Goal: Task Accomplishment & Management: Use online tool/utility

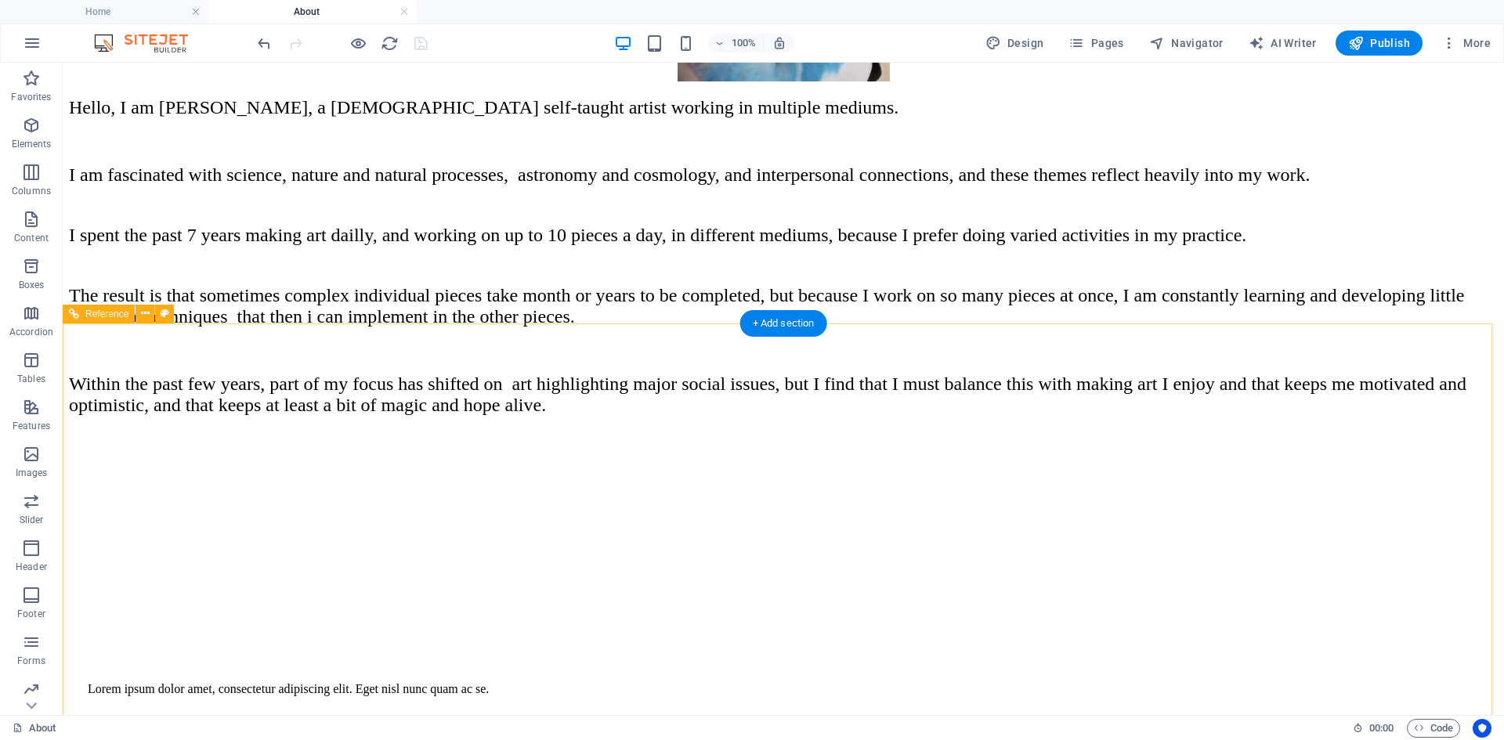
scroll to position [534, 0]
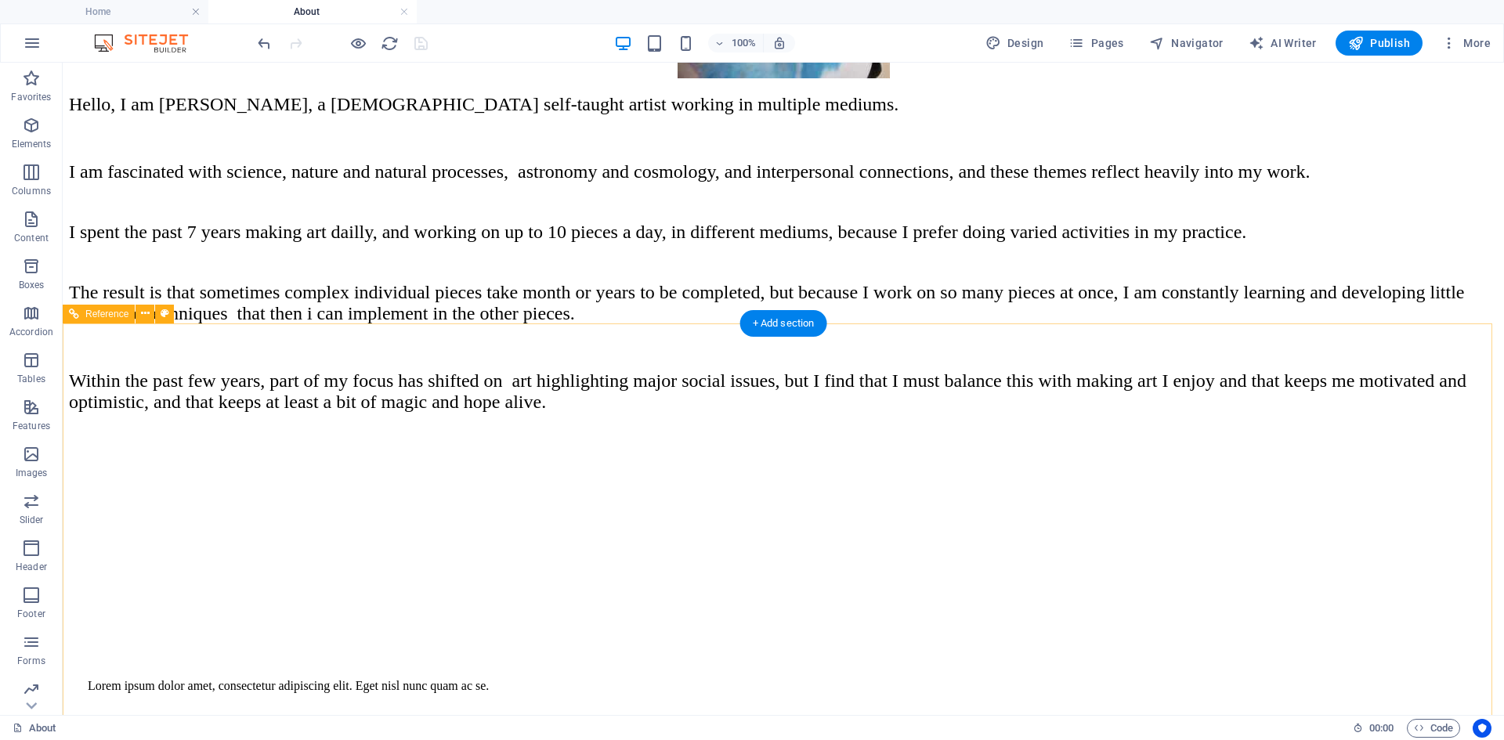
click at [498, 679] on div "Lorem ipsum dolor amet, consectetur adipiscing elit. Eget nisl nunc quam ac se." at bounding box center [783, 686] width 1391 height 14
drag, startPoint x: 498, startPoint y: 445, endPoint x: 185, endPoint y: 449, distance: 313.4
click at [498, 679] on div "Lorem ipsum dolor amet, consectetur adipiscing elit. Eget nisl nunc quam ac se." at bounding box center [783, 686] width 1391 height 14
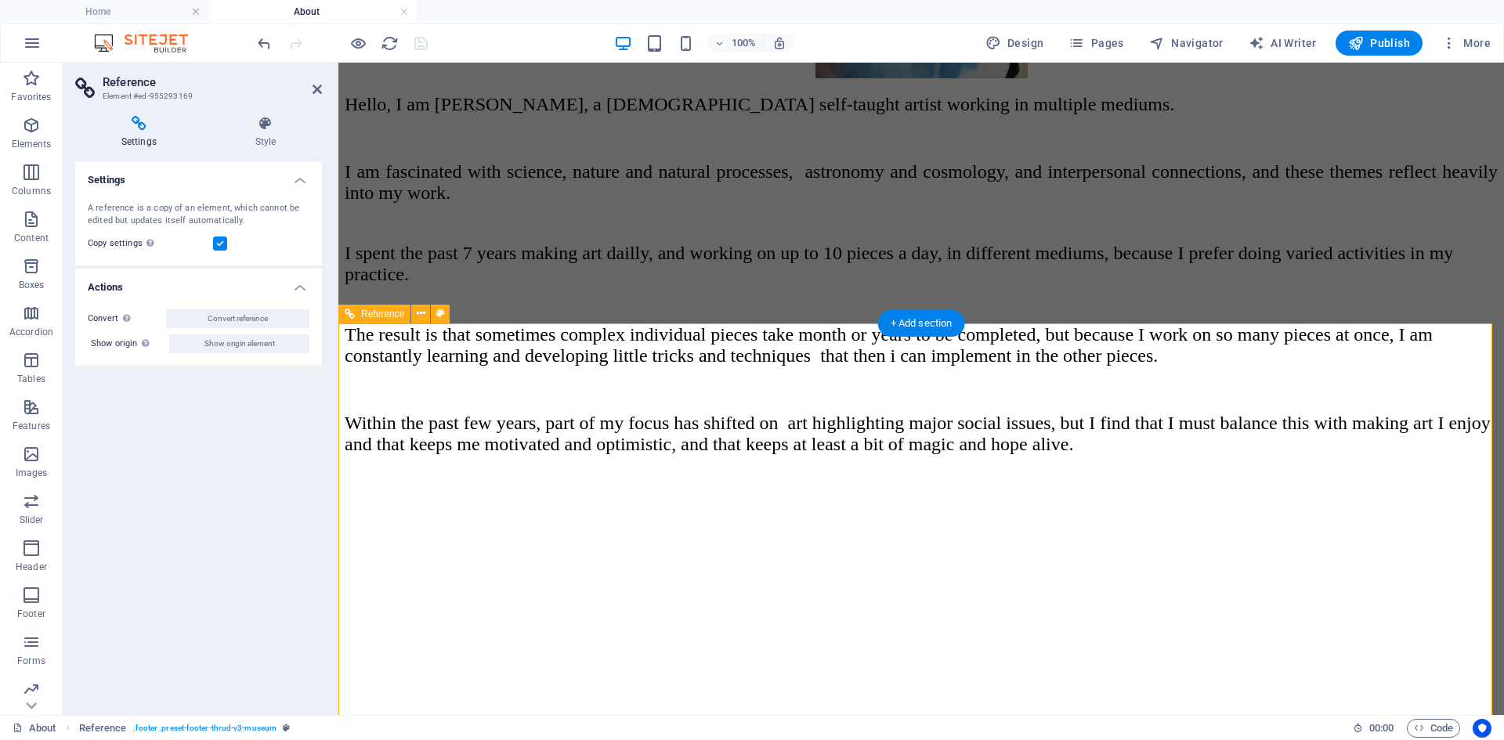
click at [462, 721] on div "Lorem ipsum dolor amet, consectetur adipiscing elit. Eget nisl nunc quam ac se." at bounding box center [920, 728] width 1115 height 14
click at [463, 721] on div "Lorem ipsum dolor amet, consectetur adipiscing elit. Eget nisl nunc quam ac se." at bounding box center [920, 728] width 1115 height 14
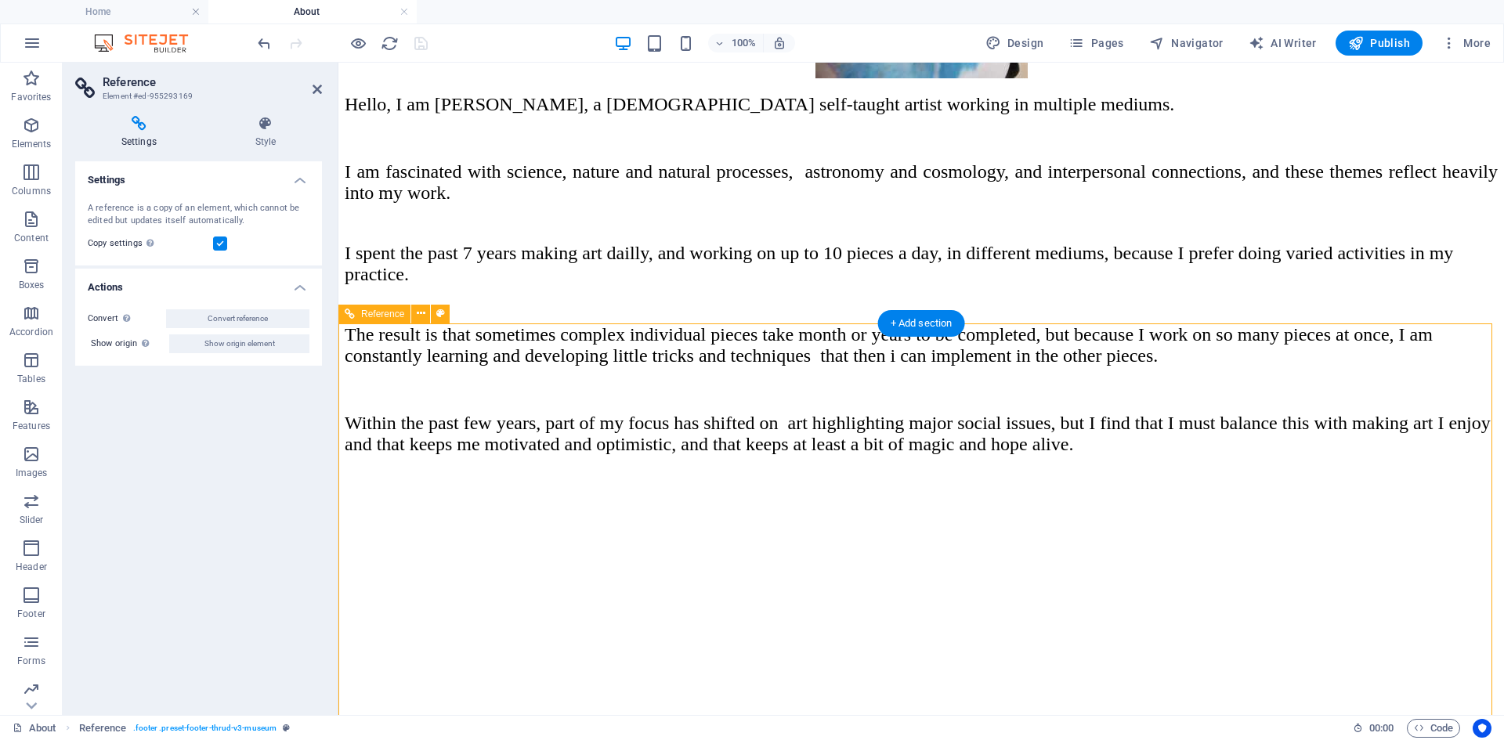
click at [452, 721] on div "Lorem ipsum dolor amet, consectetur adipiscing elit. Eget nisl nunc quam ac se." at bounding box center [920, 728] width 1115 height 14
click at [469, 721] on div "Lorem ipsum dolor amet, consectetur adipiscing elit. Eget nisl nunc quam ac se." at bounding box center [920, 728] width 1115 height 14
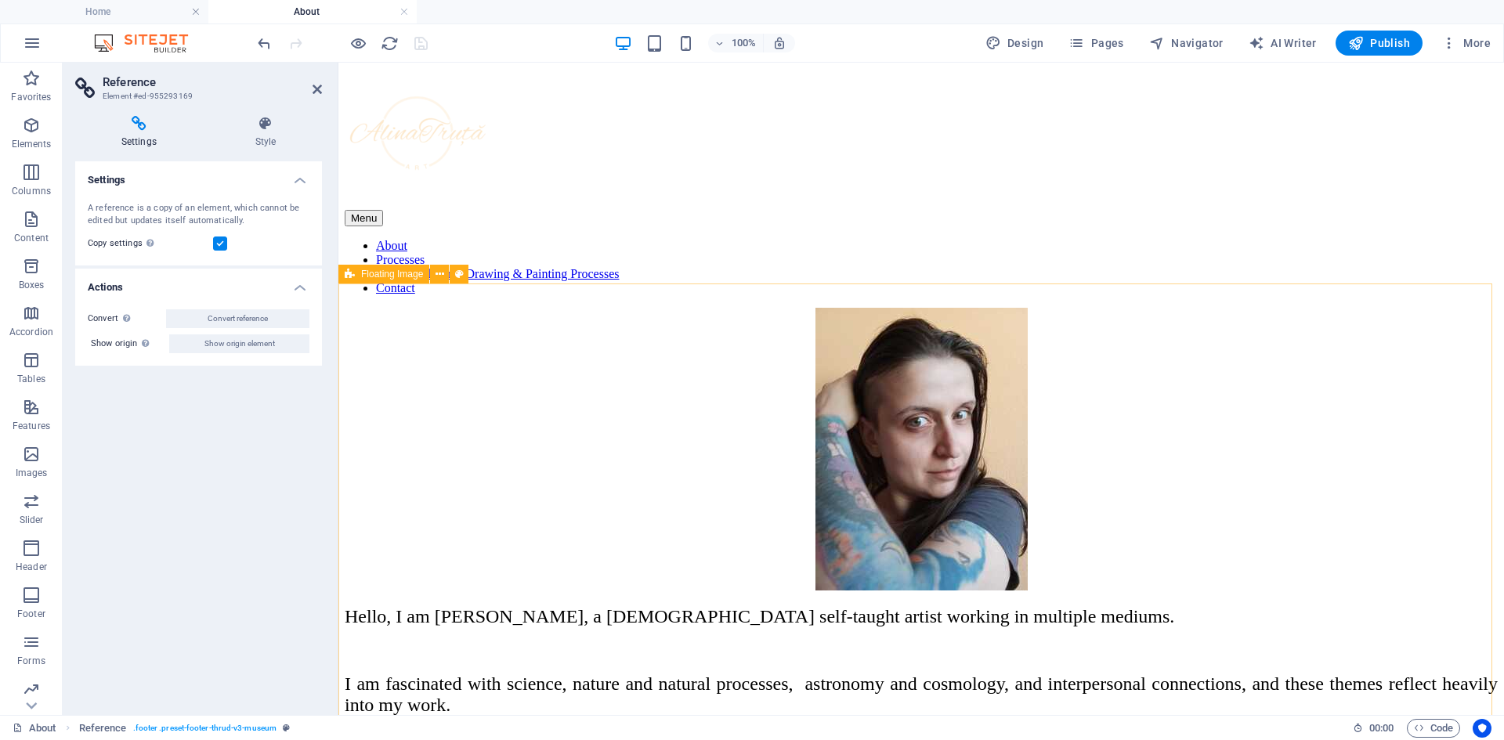
scroll to position [0, 0]
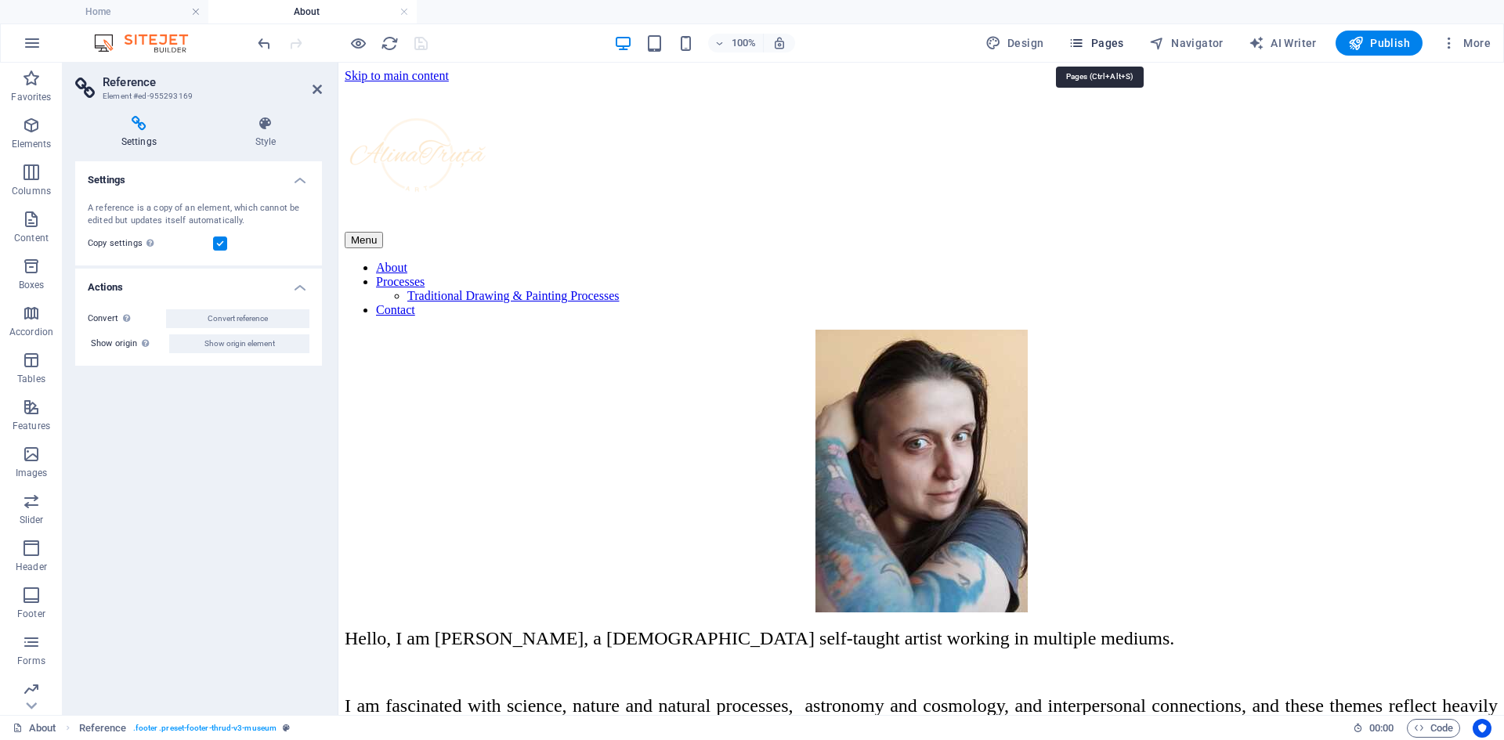
click at [1114, 37] on span "Pages" at bounding box center [1095, 43] width 55 height 16
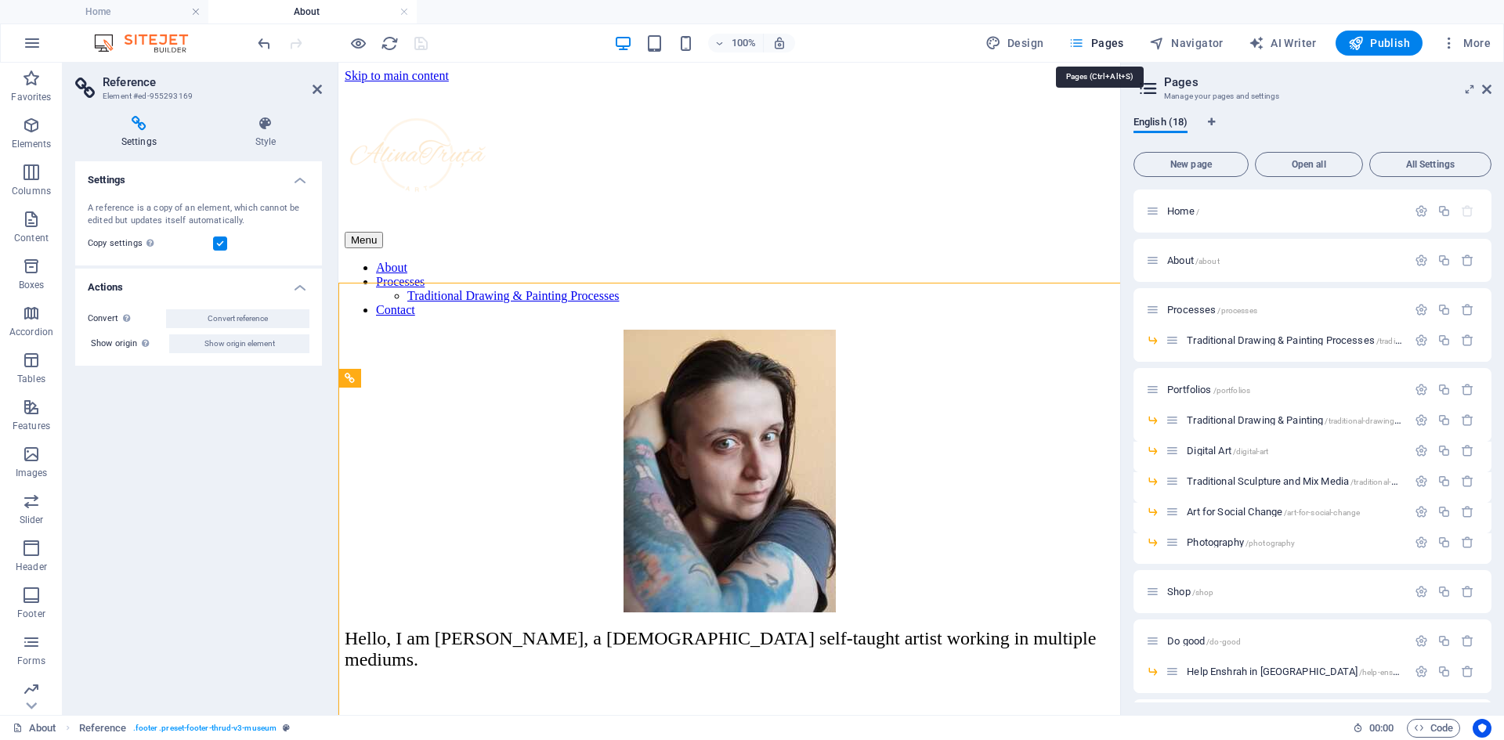
scroll to position [746, 0]
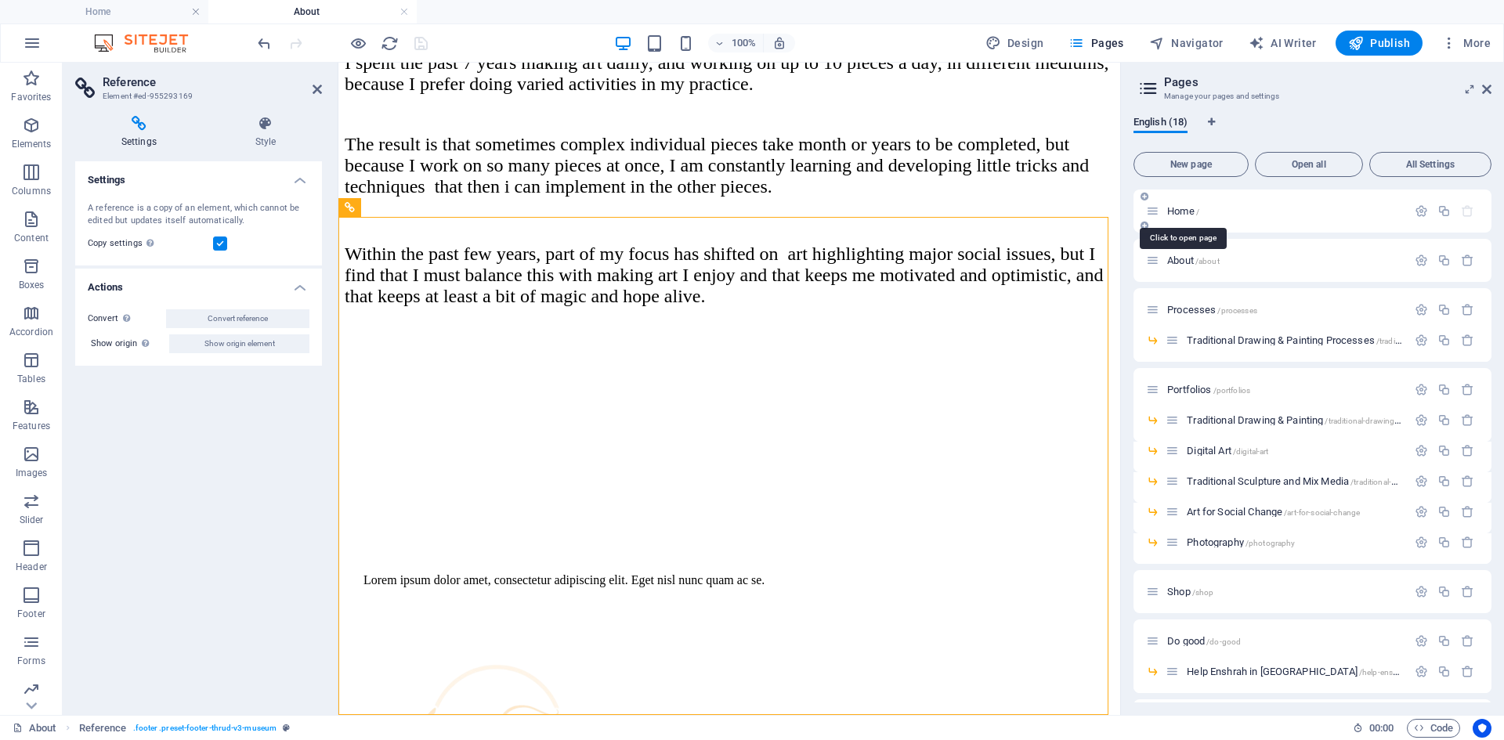
click at [1197, 214] on span "/" at bounding box center [1197, 212] width 3 height 9
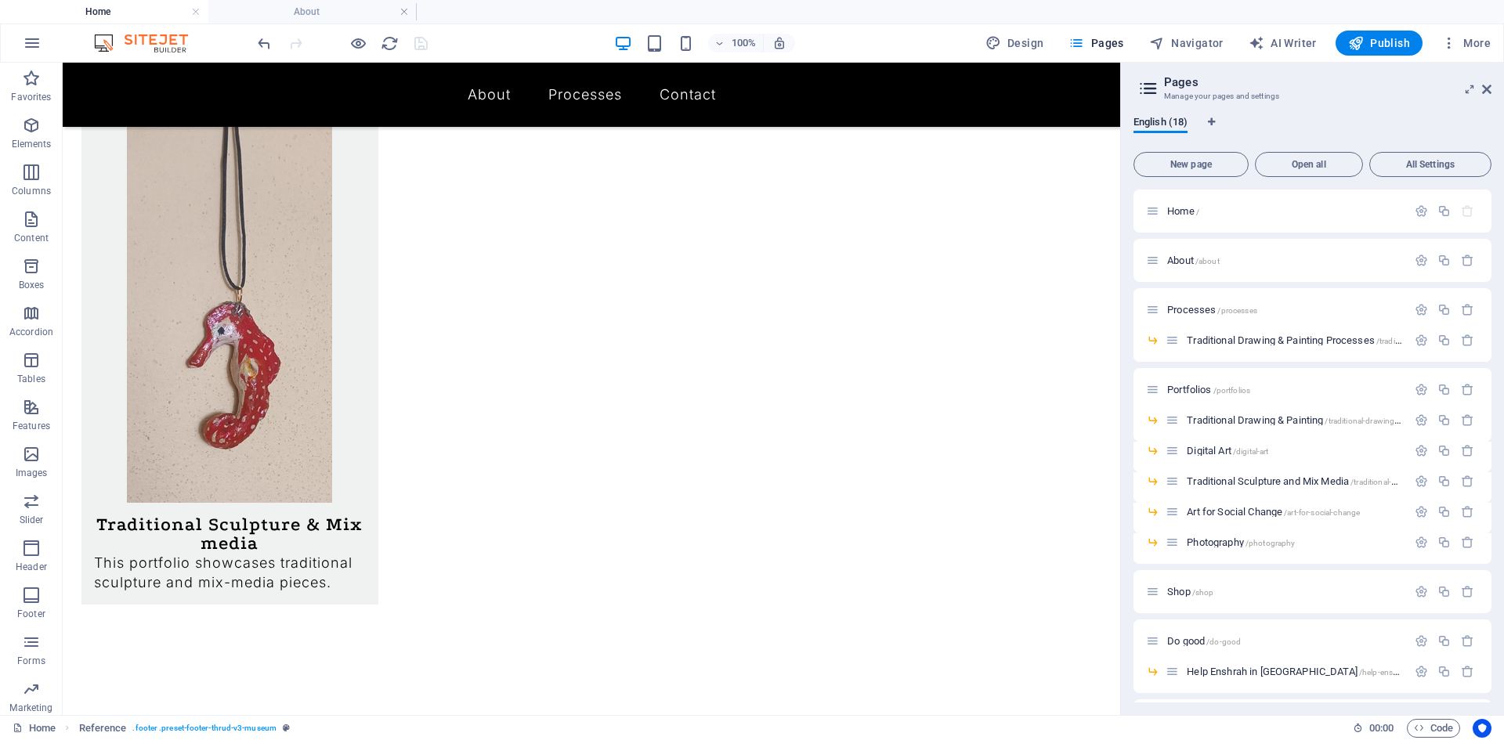
scroll to position [1294, 0]
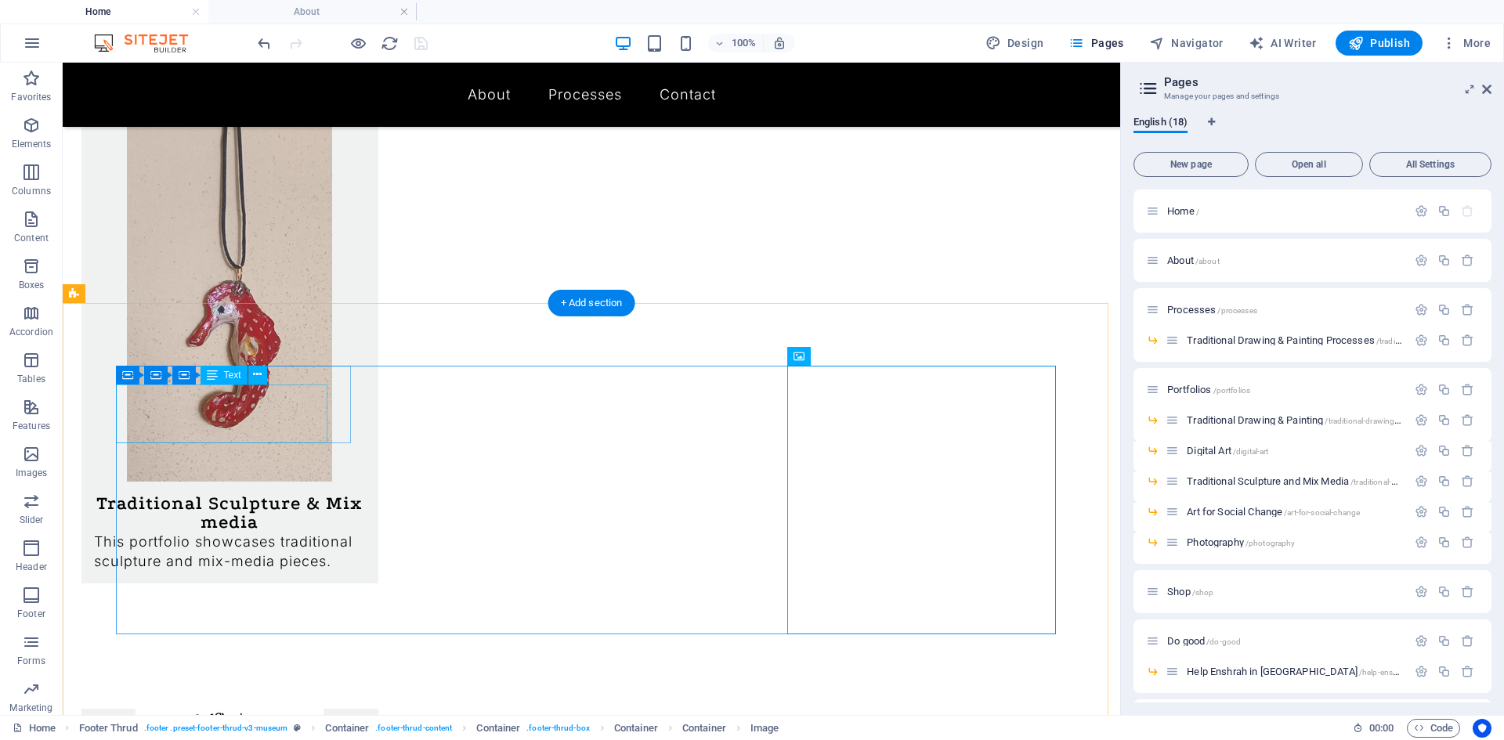
drag, startPoint x: 242, startPoint y: 356, endPoint x: 305, endPoint y: 418, distance: 88.6
click at [305, 418] on div "Drag here to replace the existing content. Press “Ctrl” if you want to create a…" at bounding box center [592, 389] width 1058 height 653
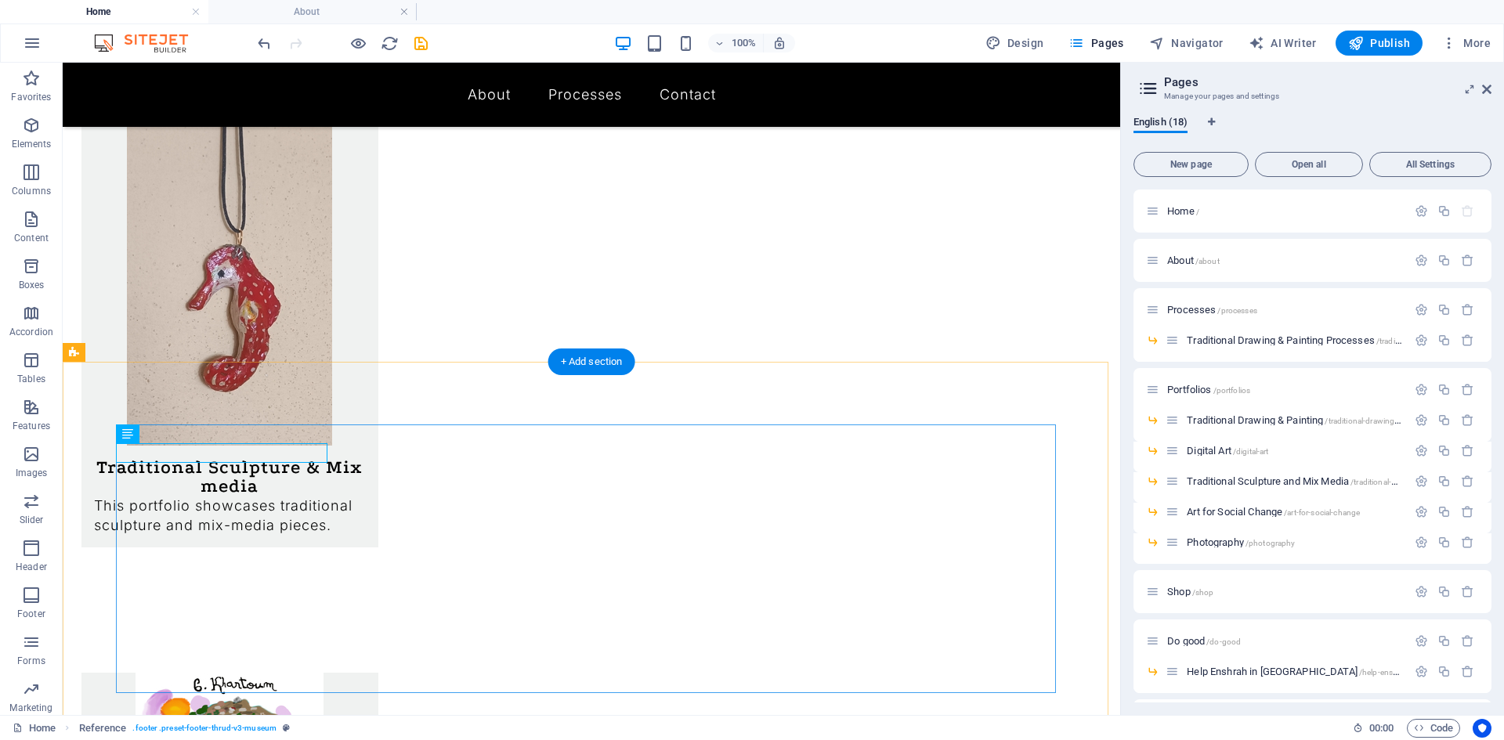
scroll to position [1235, 0]
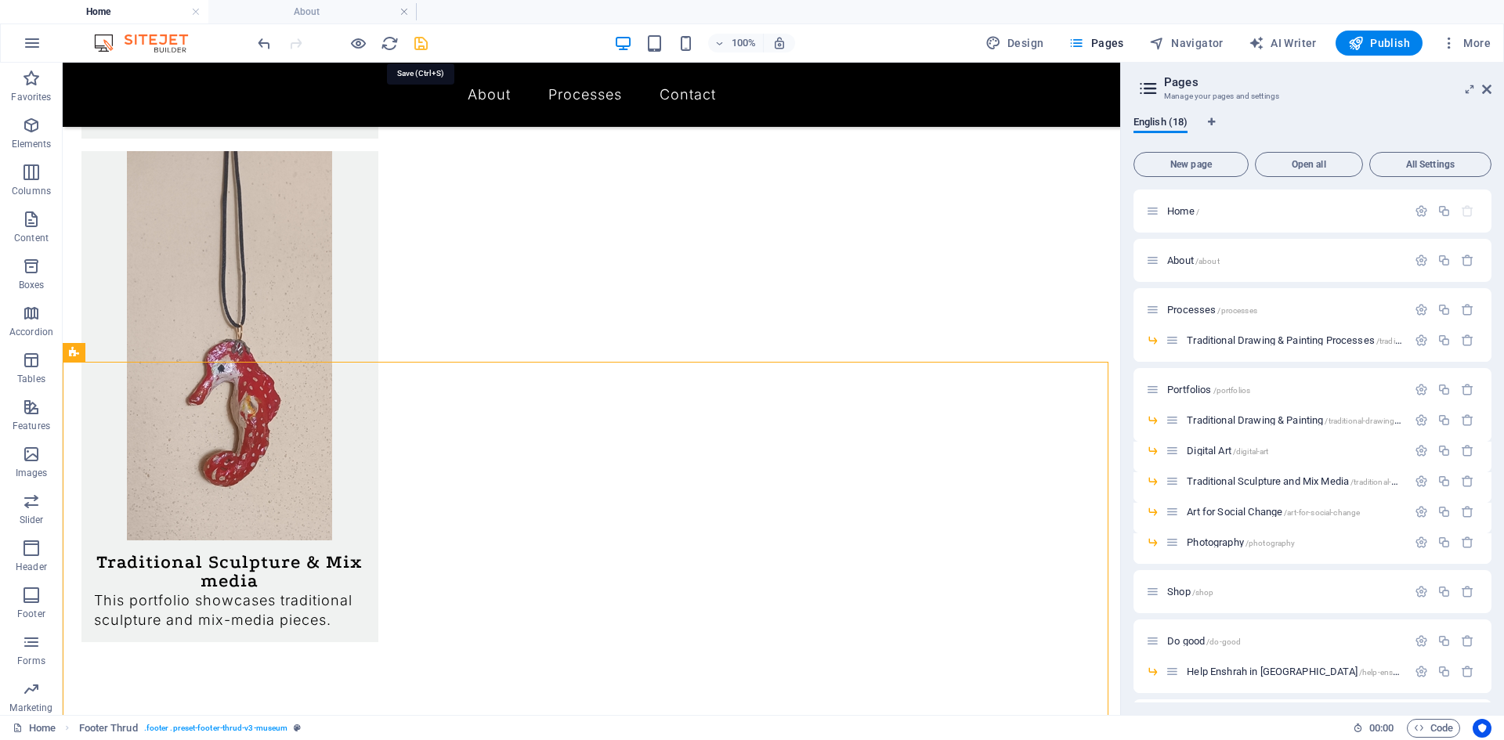
click at [425, 46] on icon "save" at bounding box center [421, 43] width 18 height 18
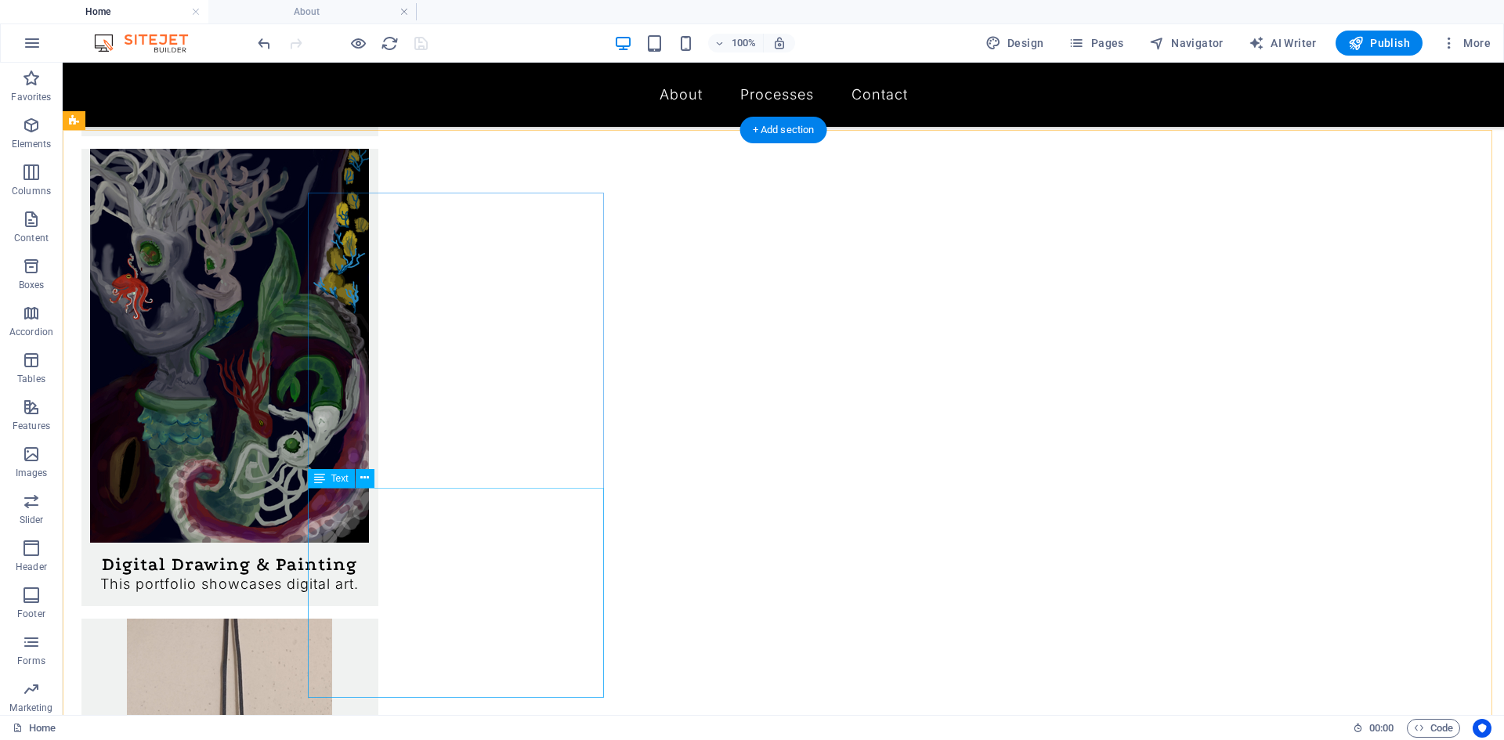
scroll to position [844, 0]
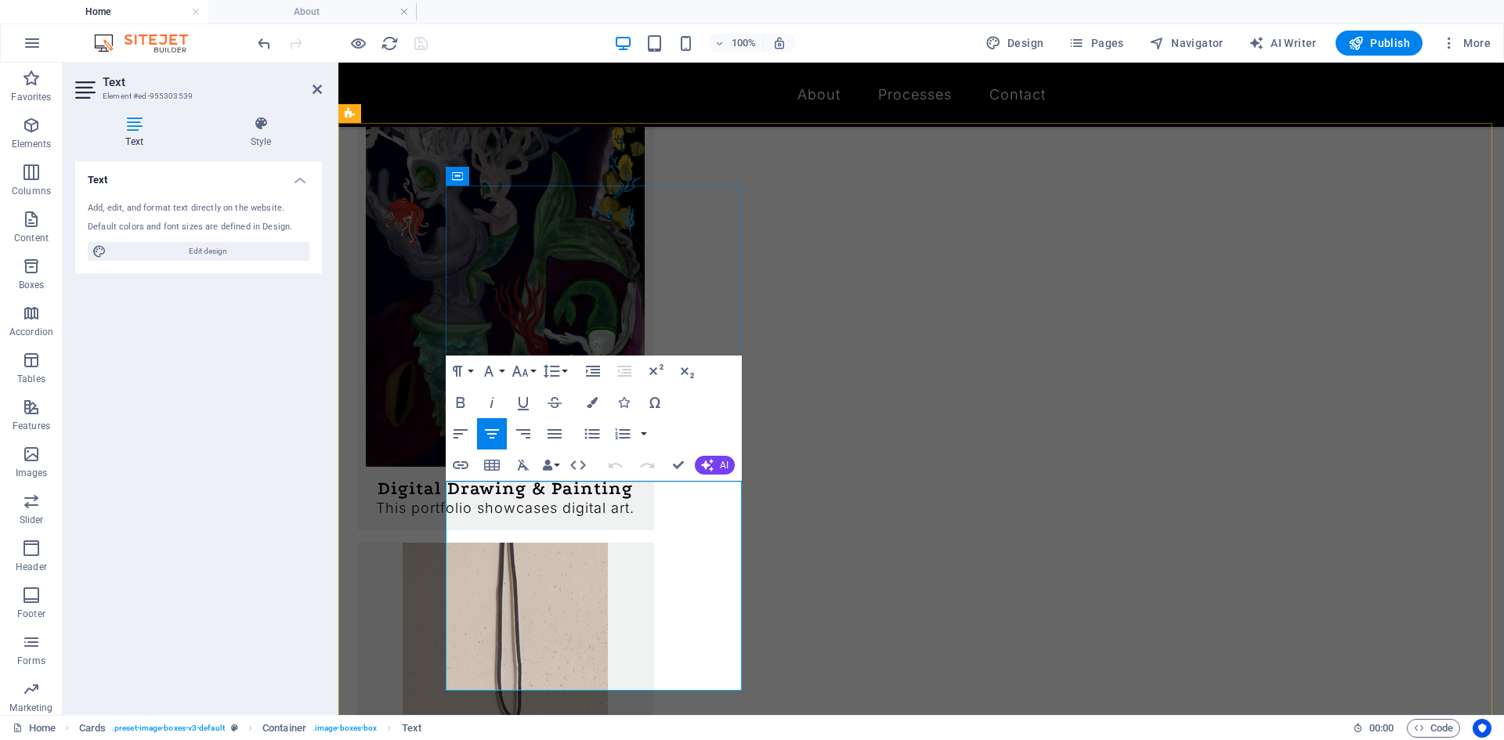
drag, startPoint x: 663, startPoint y: 674, endPoint x: 568, endPoint y: 534, distance: 168.6
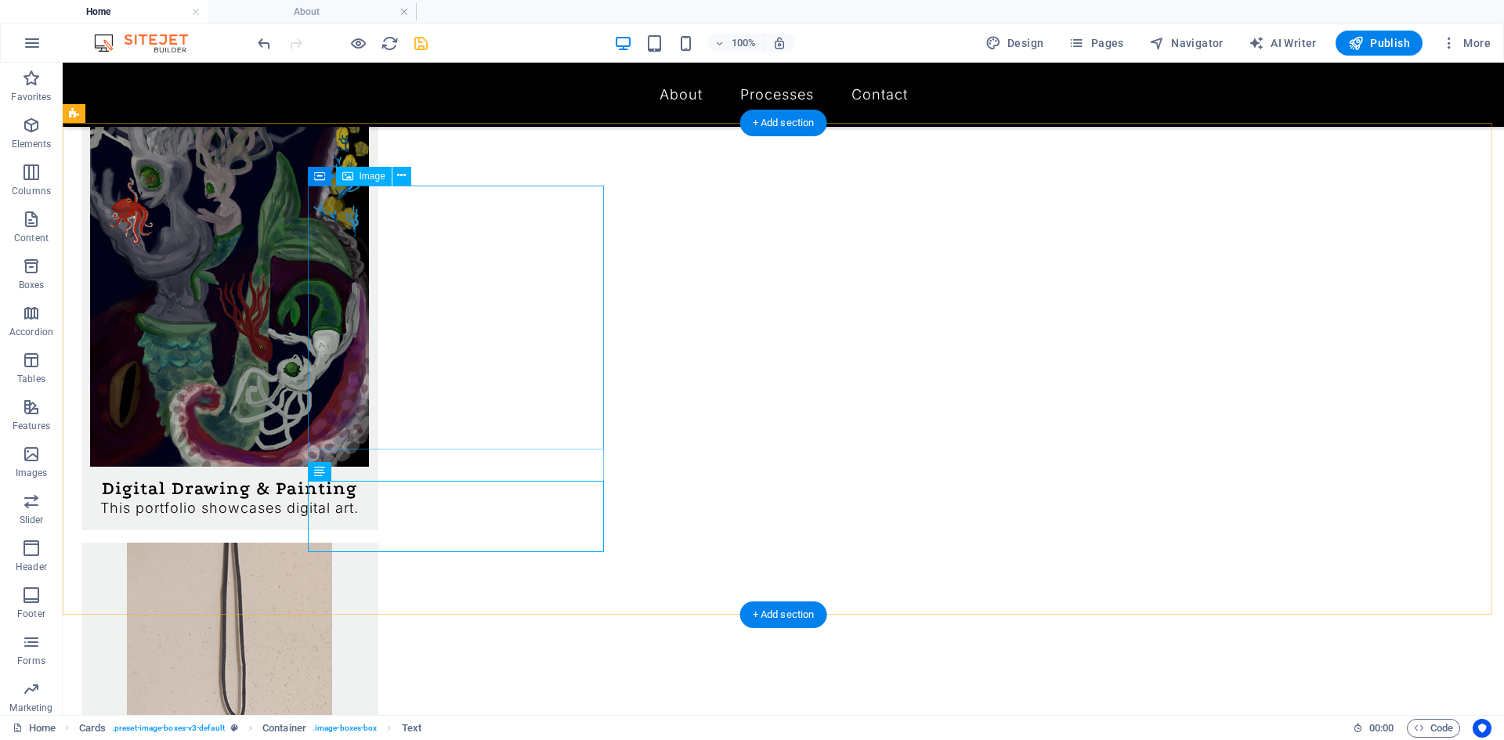
select select "px"
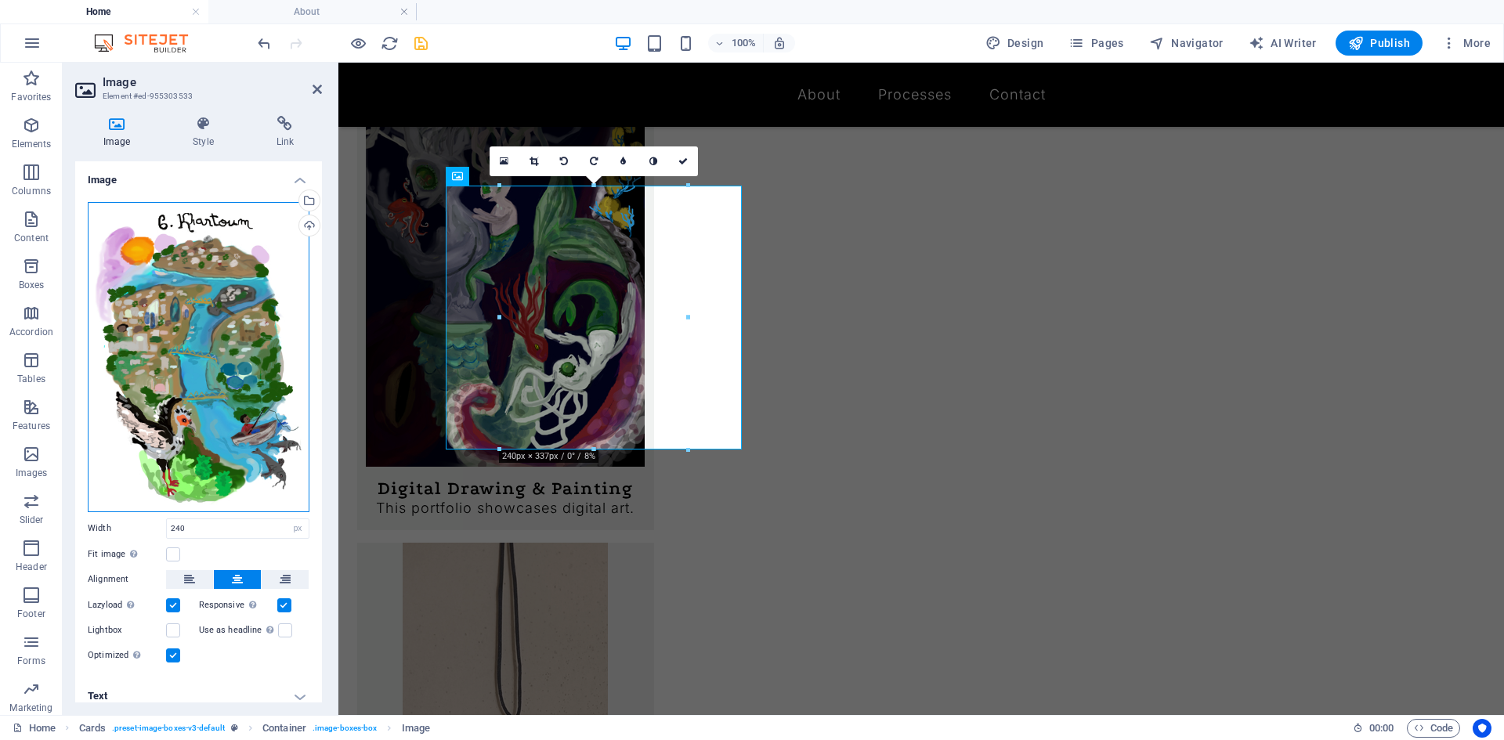
click at [181, 312] on div "Drag files here, click to choose files or select files from Files or our free s…" at bounding box center [199, 357] width 222 height 310
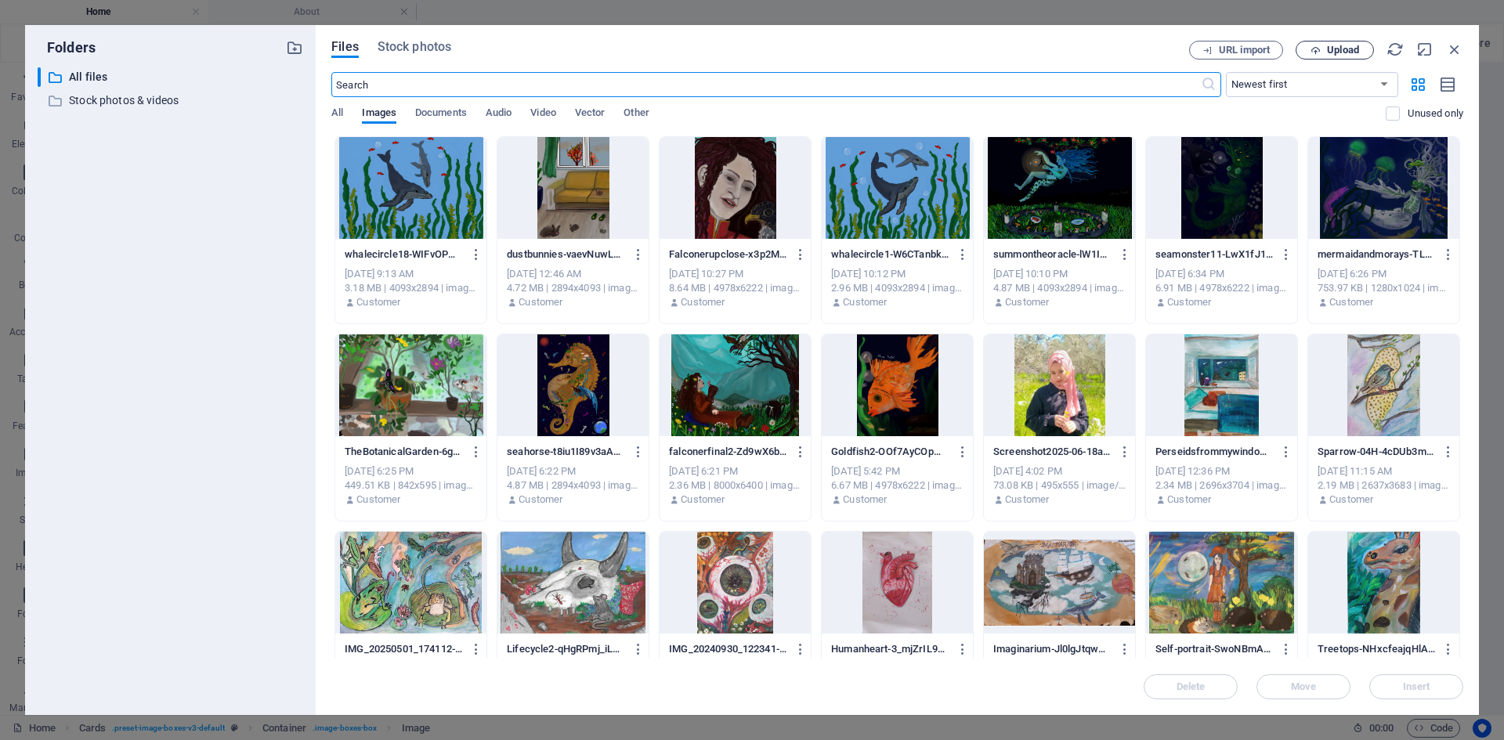
click at [1305, 51] on span "Upload" at bounding box center [1335, 50] width 64 height 10
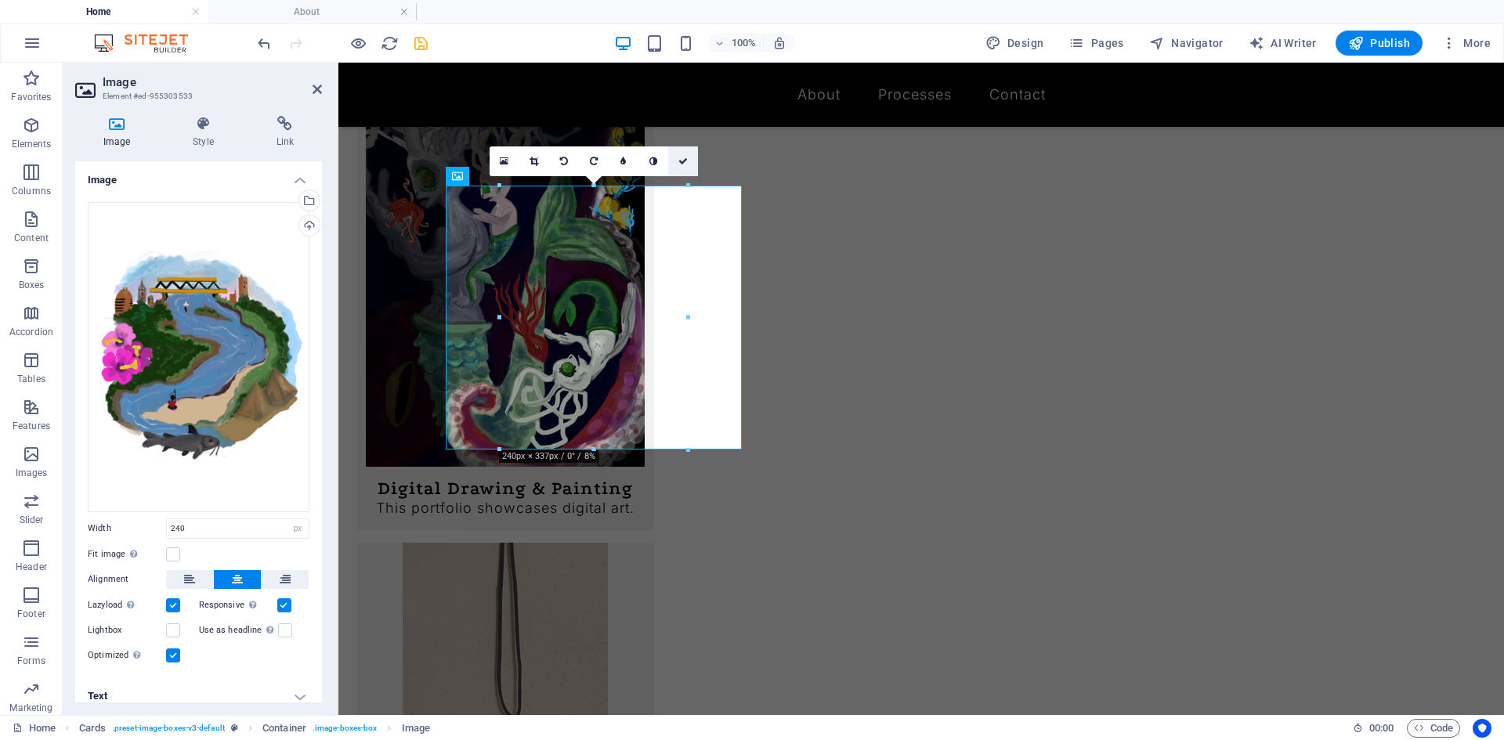
click at [681, 157] on icon at bounding box center [682, 161] width 9 height 9
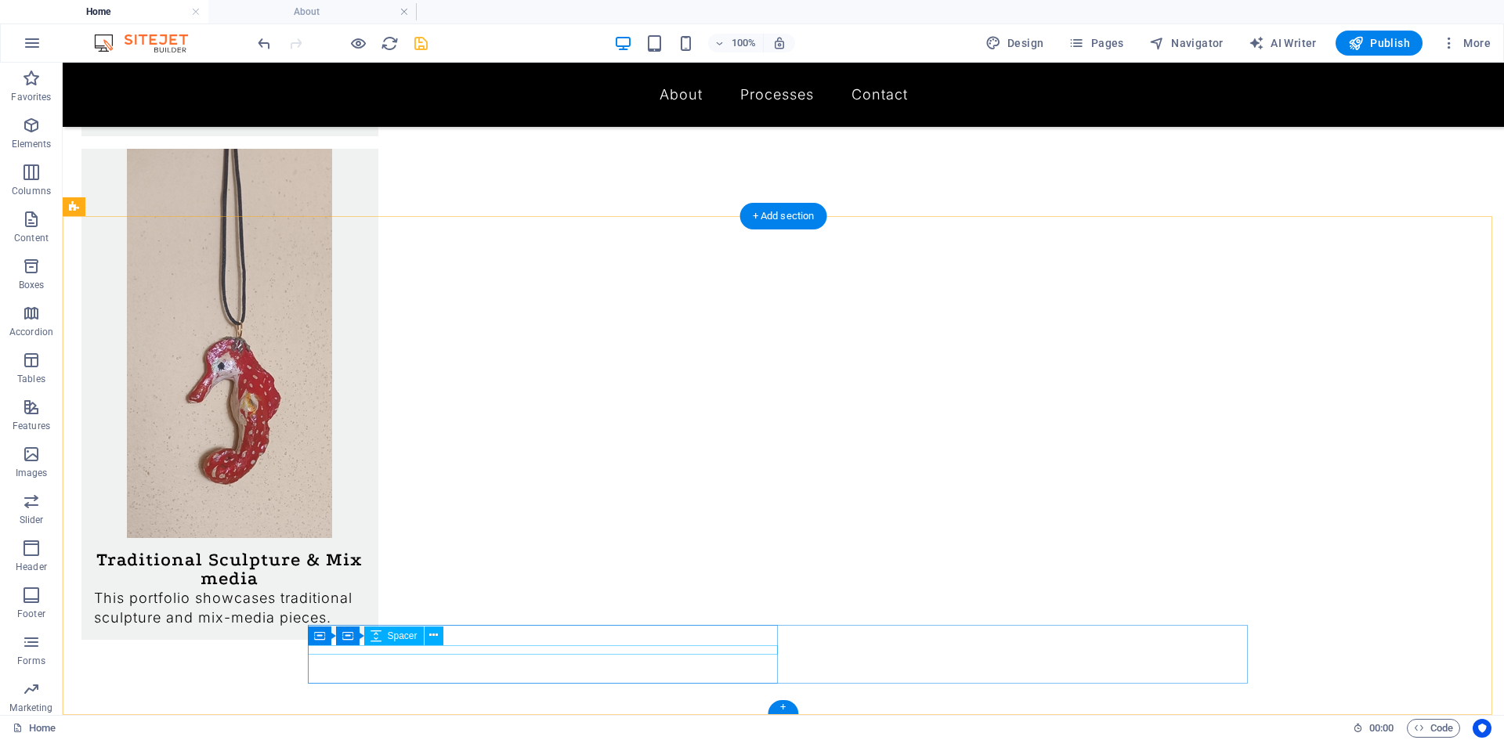
scroll to position [1242, 0]
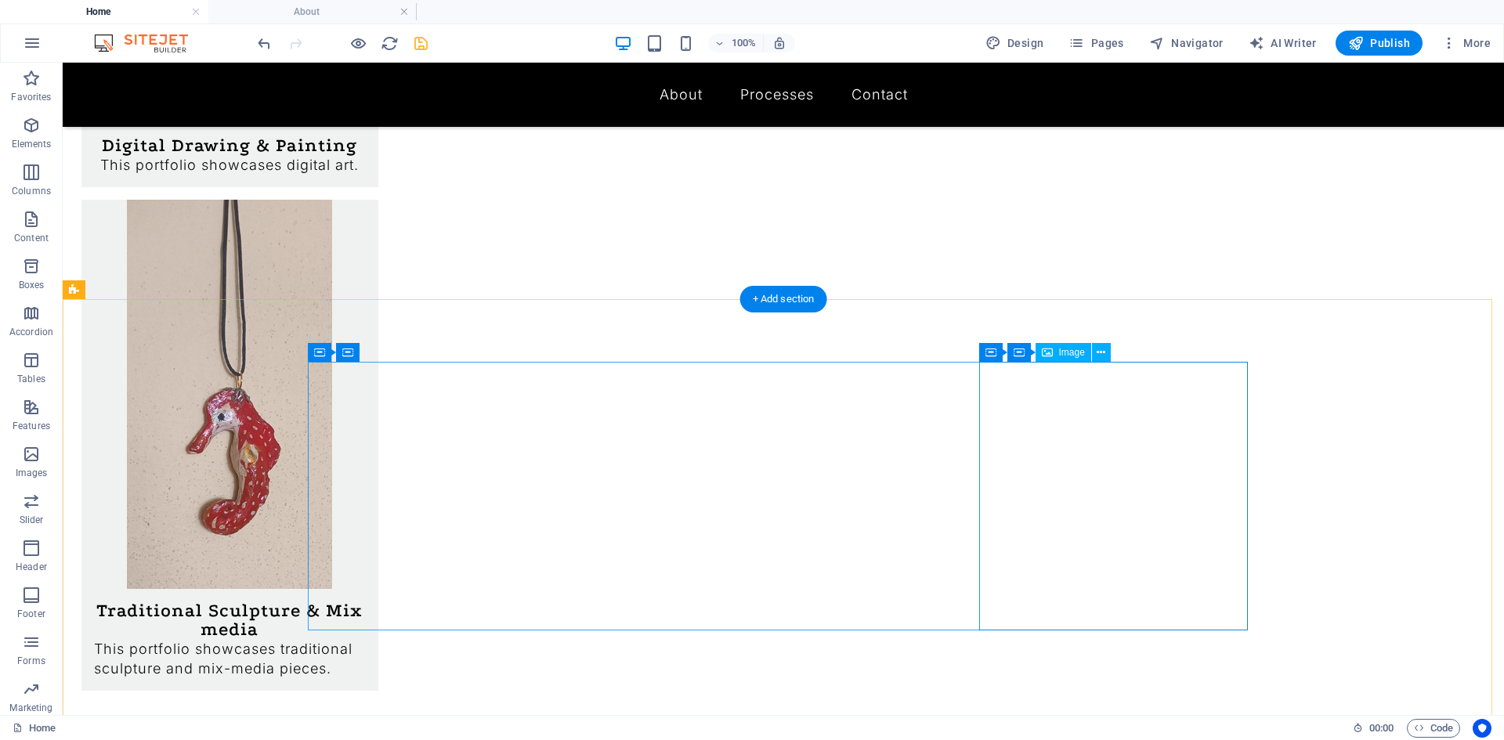
scroll to position [1086, 0]
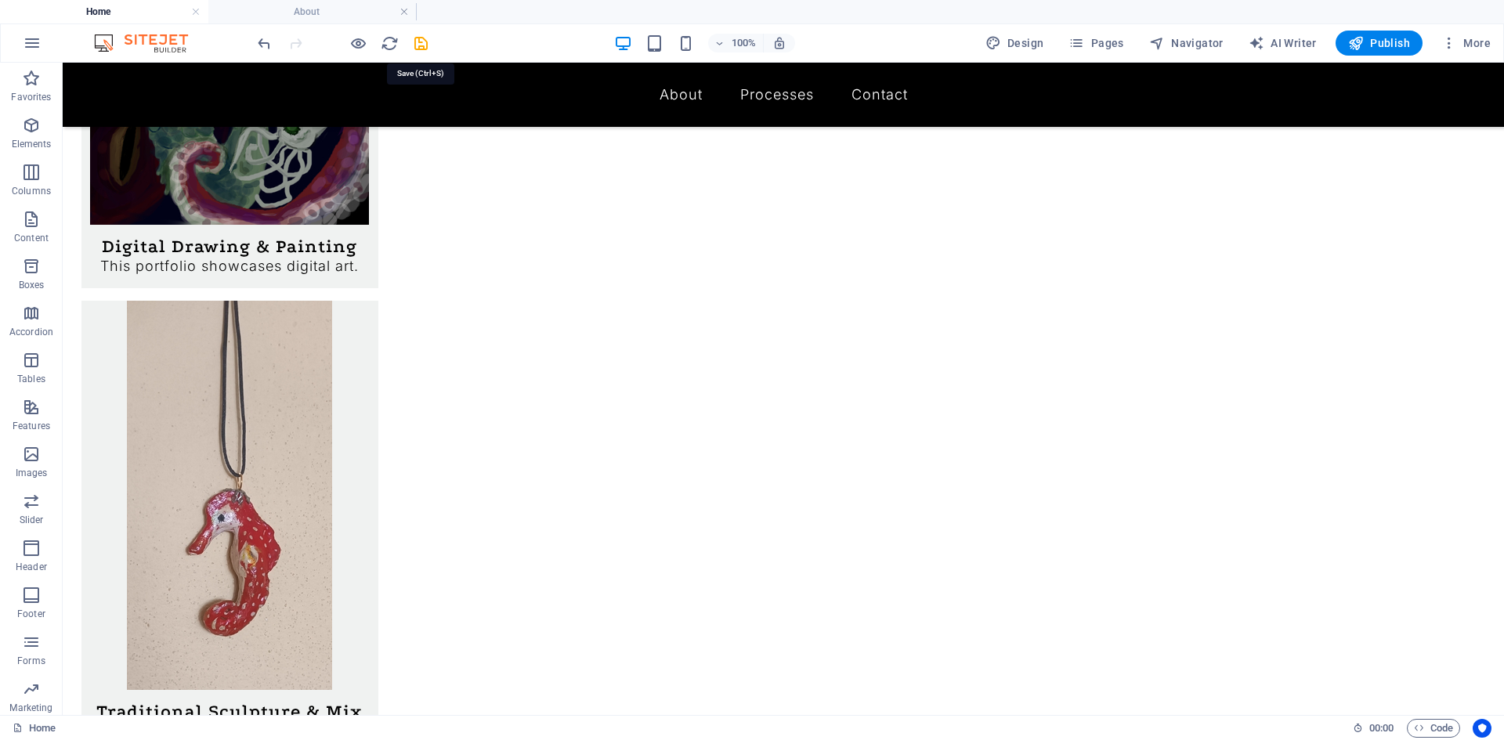
click at [413, 38] on icon "save" at bounding box center [421, 43] width 18 height 18
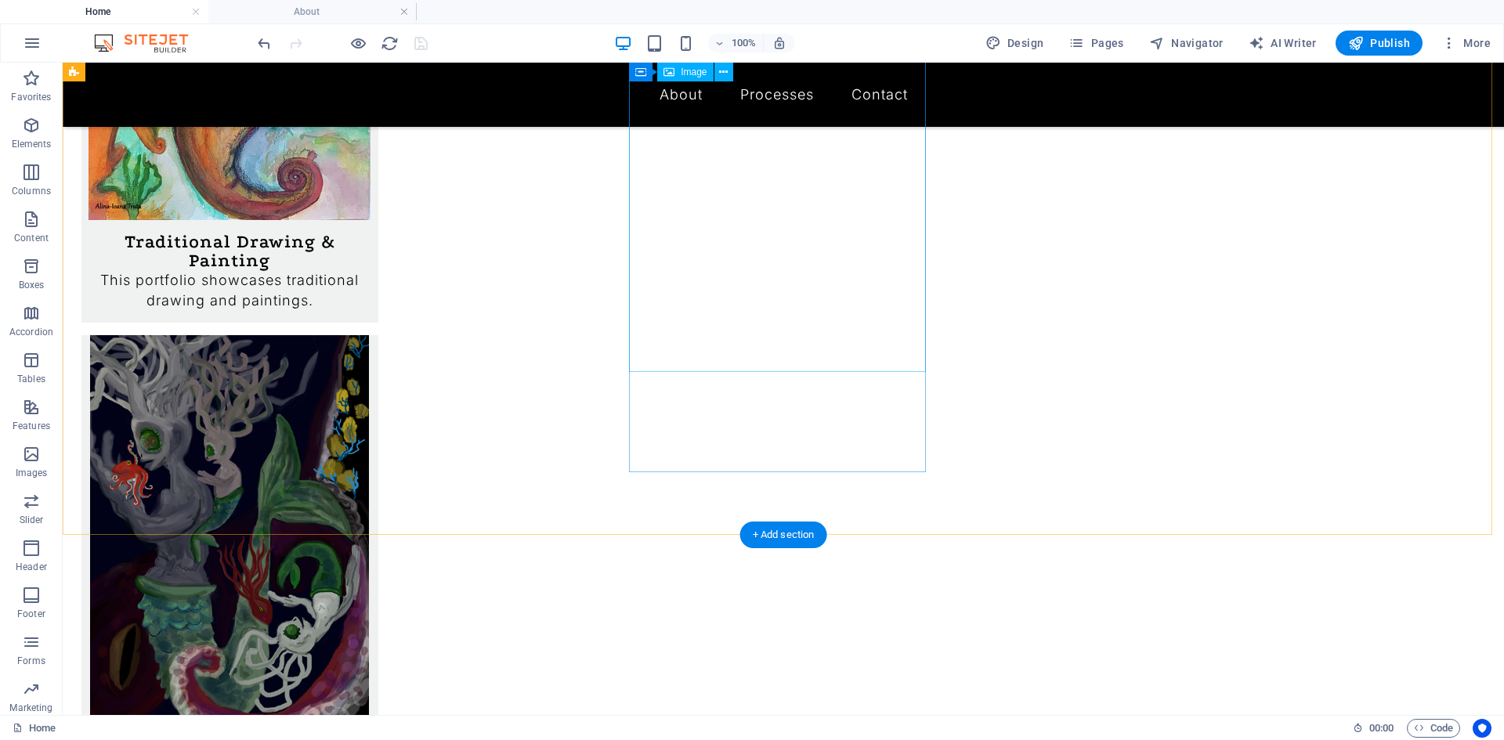
scroll to position [616, 0]
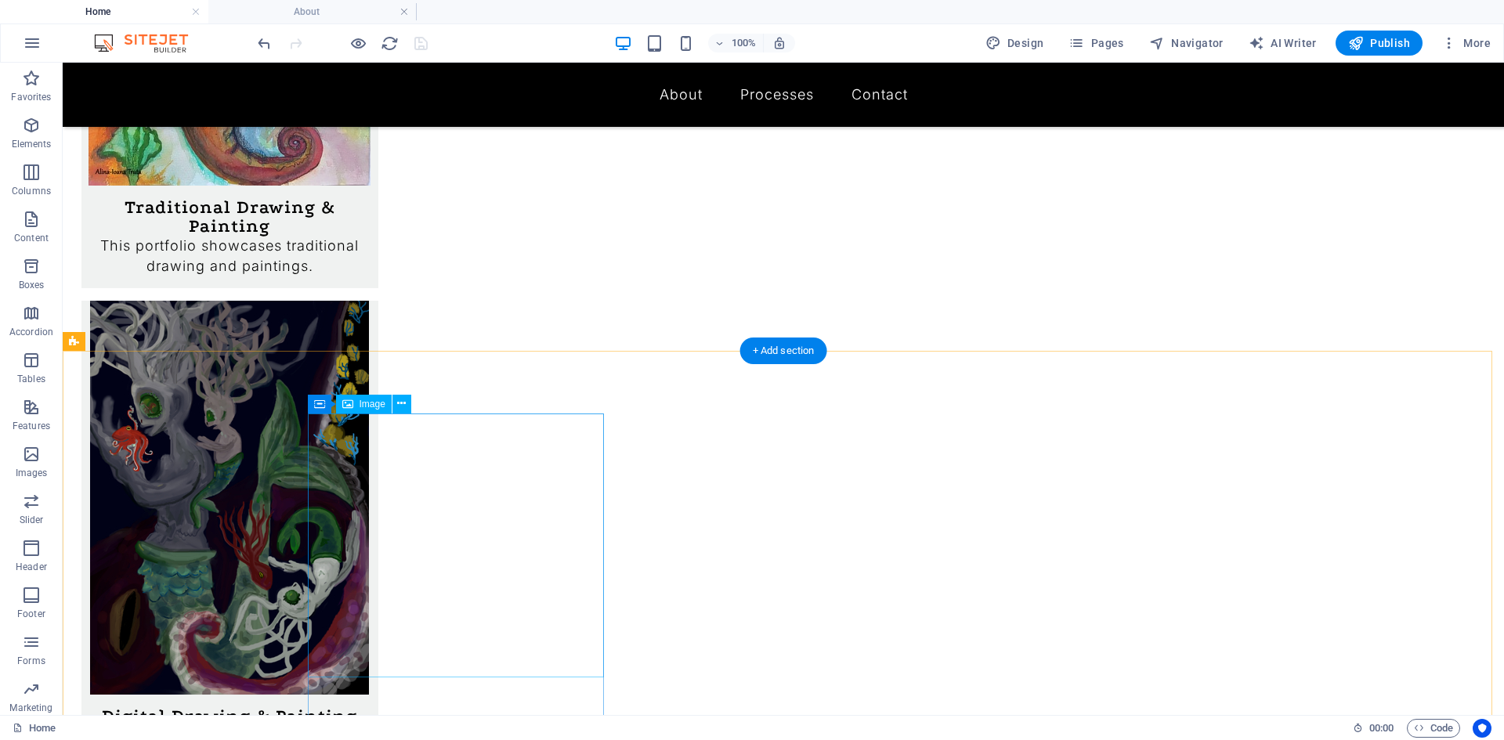
select select "px"
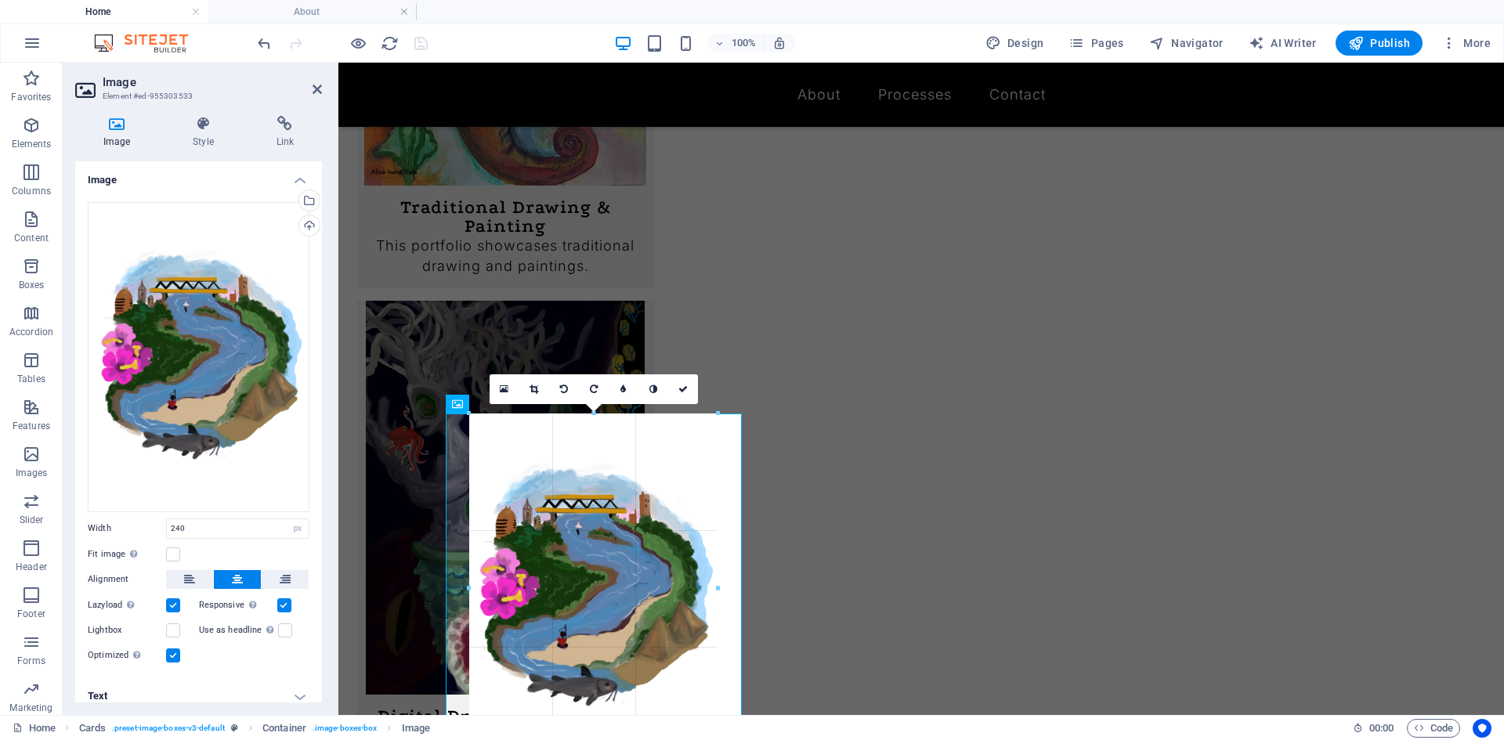
drag, startPoint x: 683, startPoint y: 678, endPoint x: 748, endPoint y: 768, distance: 110.5
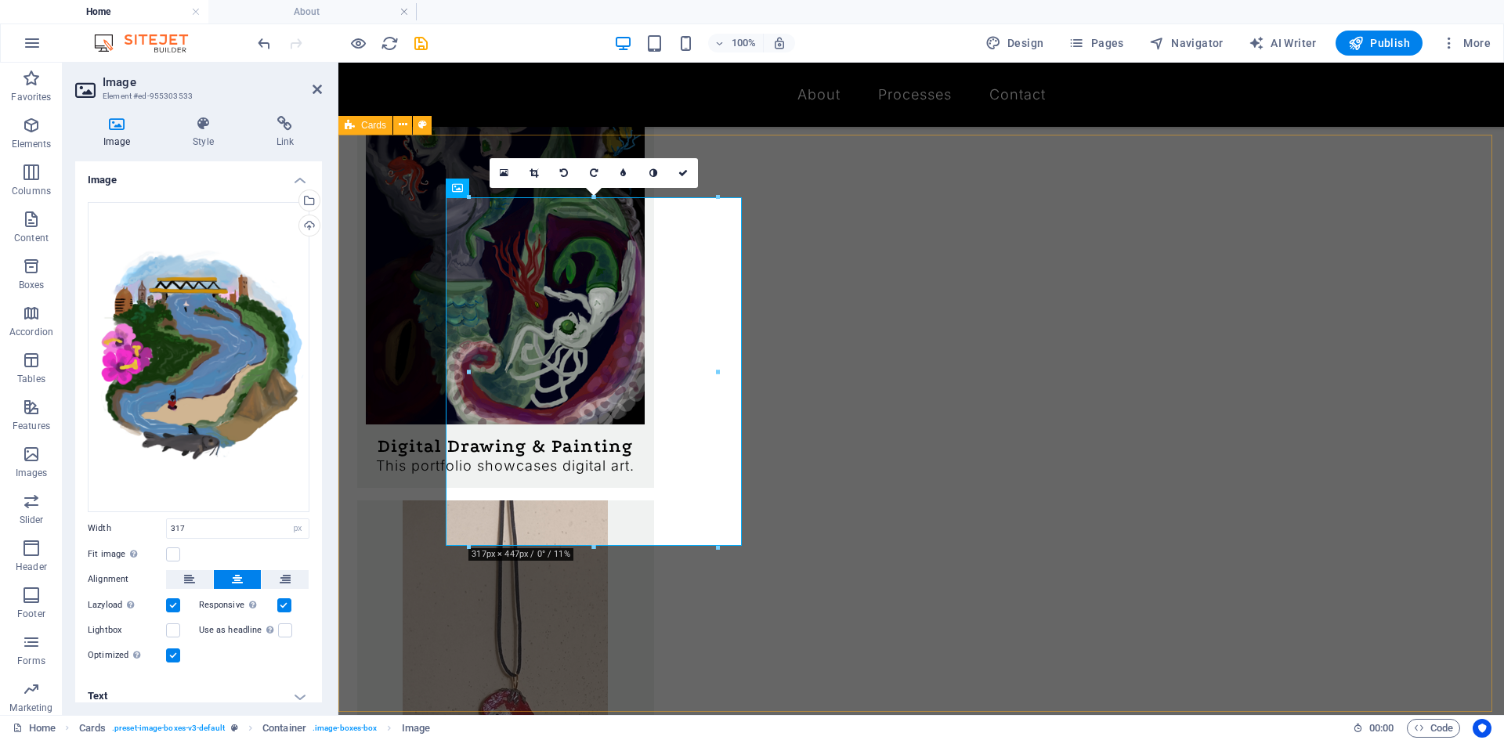
scroll to position [929, 0]
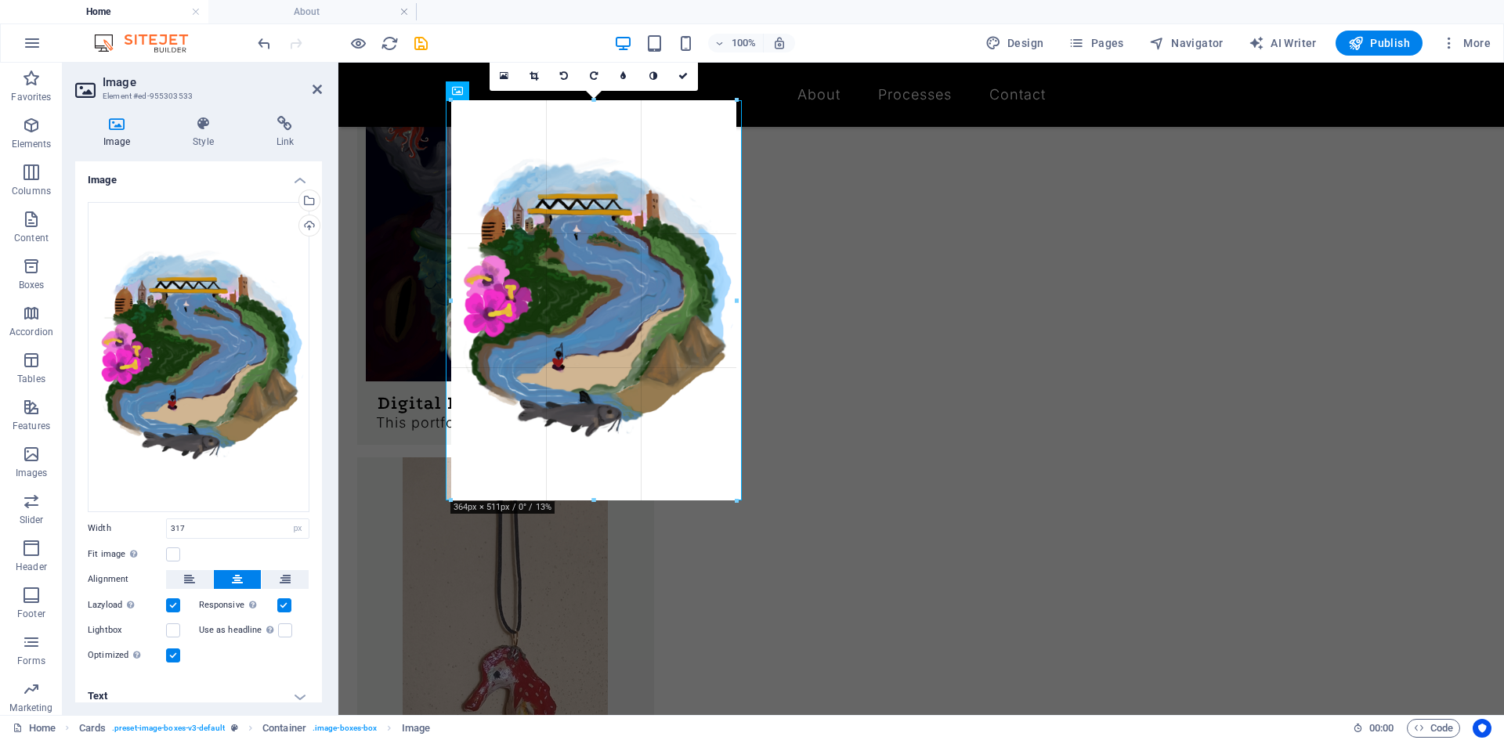
drag, startPoint x: 714, startPoint y: 447, endPoint x: 729, endPoint y: 503, distance: 57.6
type input "365"
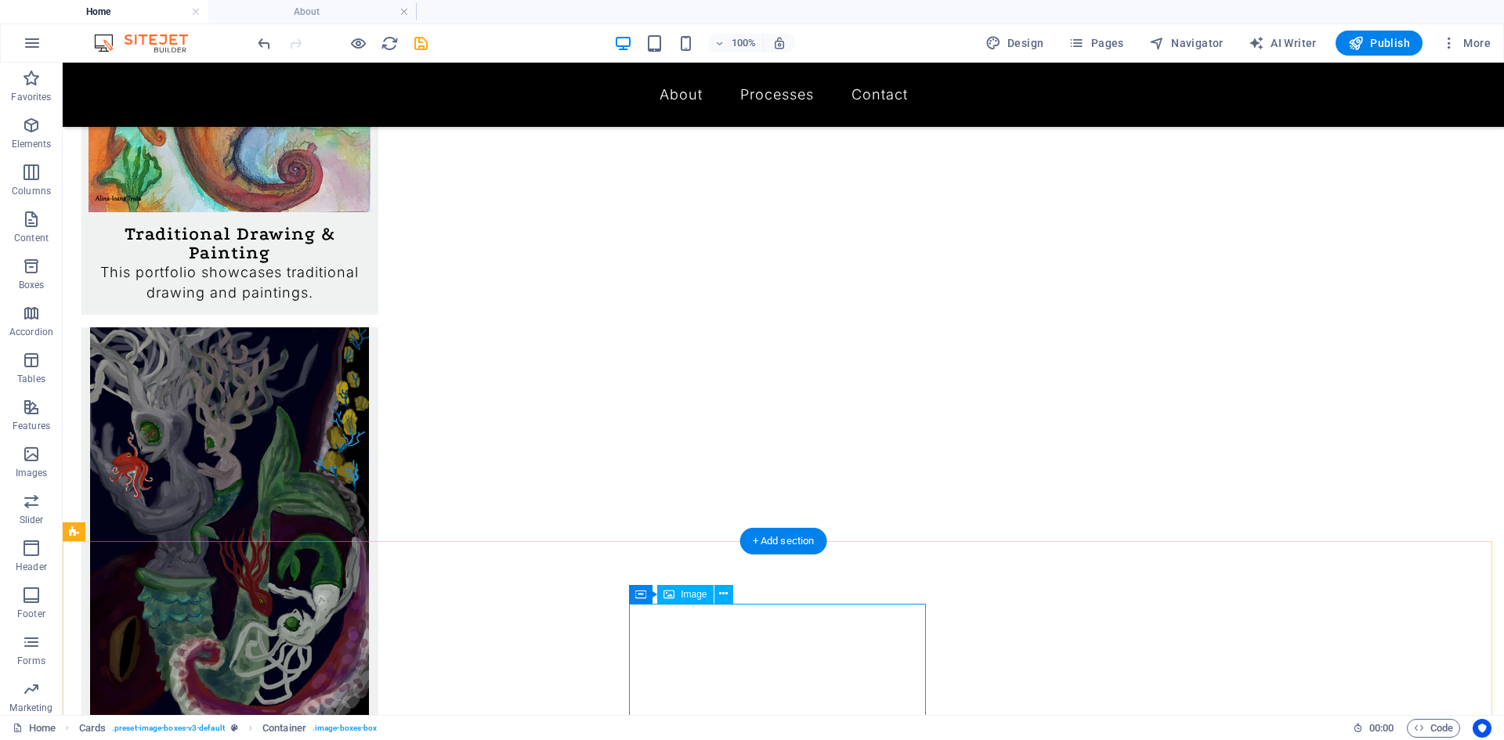
scroll to position [694, 0]
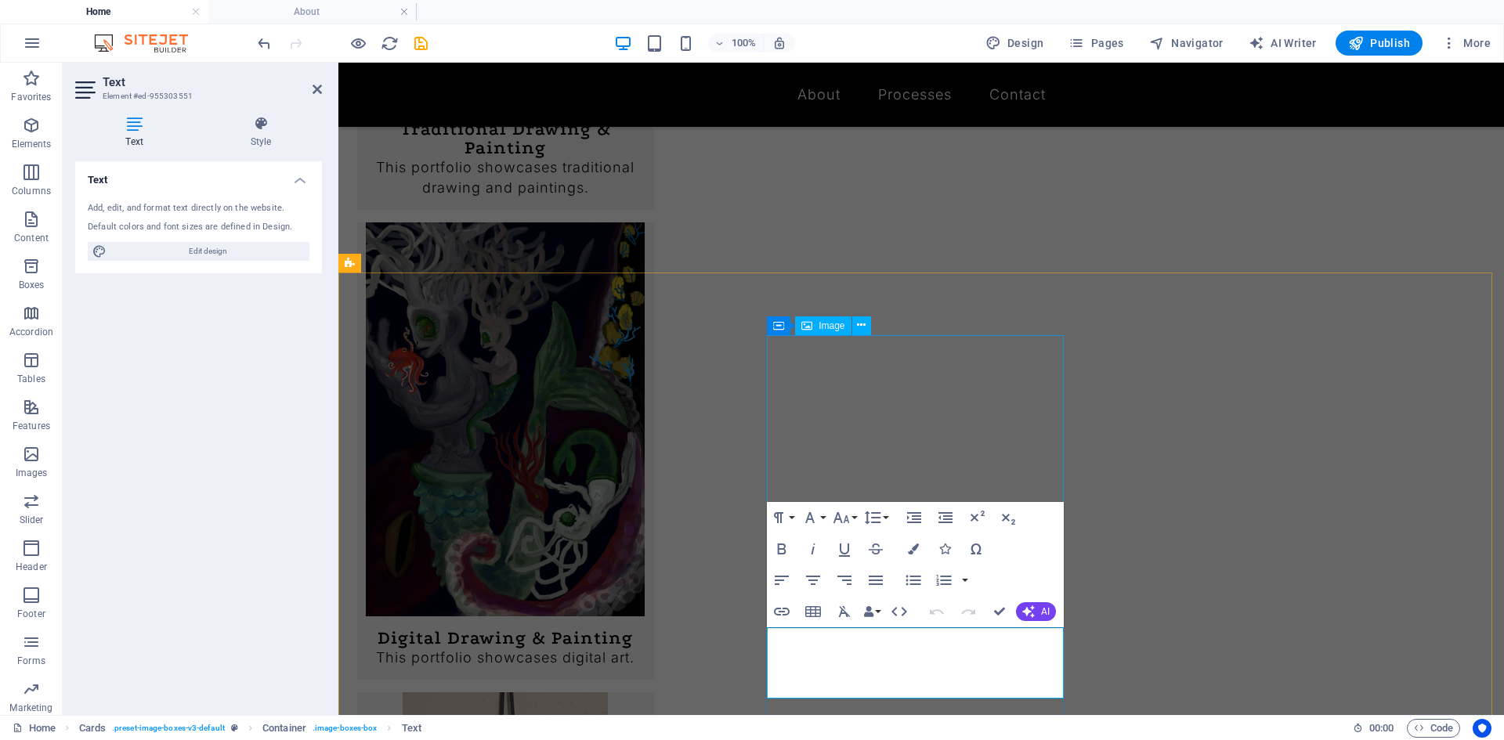
select select "px"
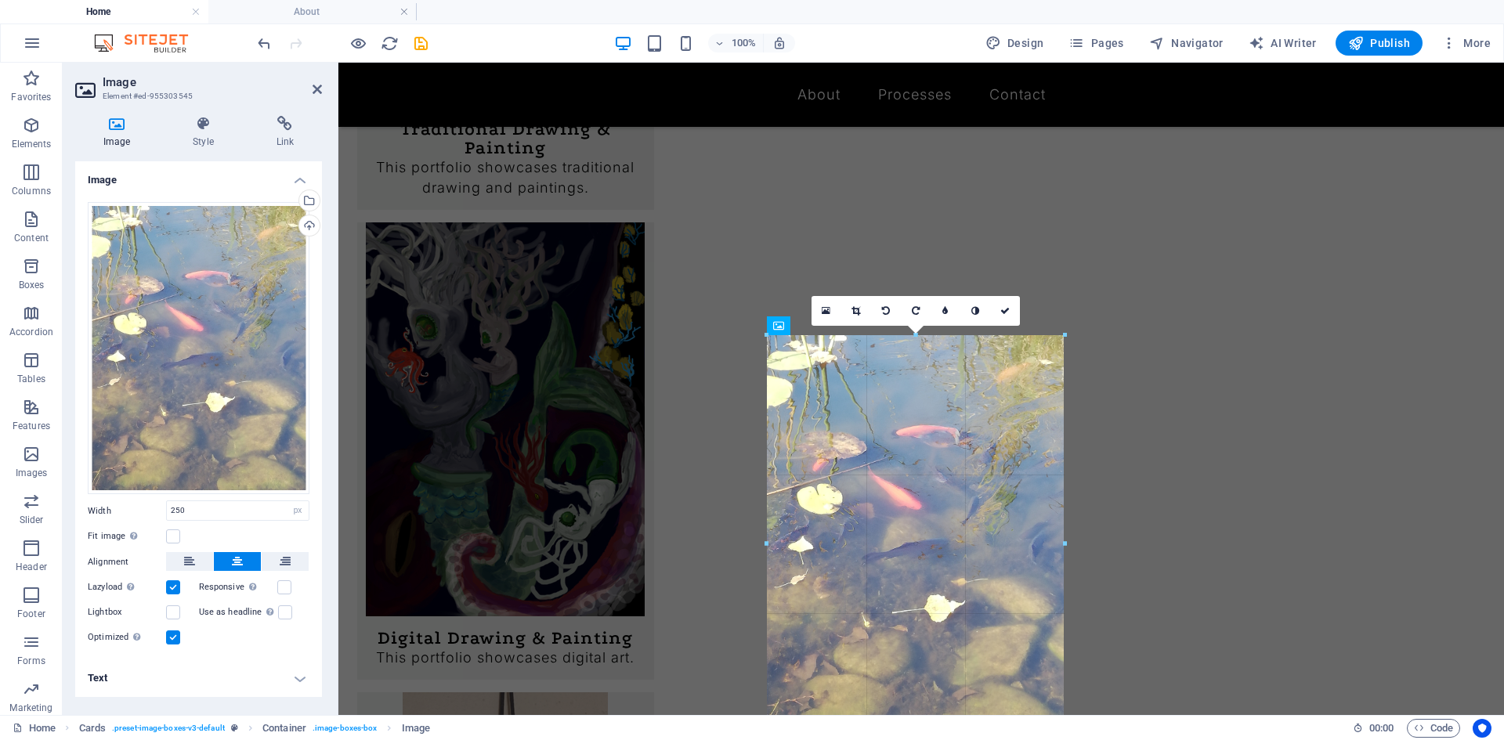
drag, startPoint x: 1016, startPoint y: 597, endPoint x: 1093, endPoint y: 754, distance: 174.5
type input "378"
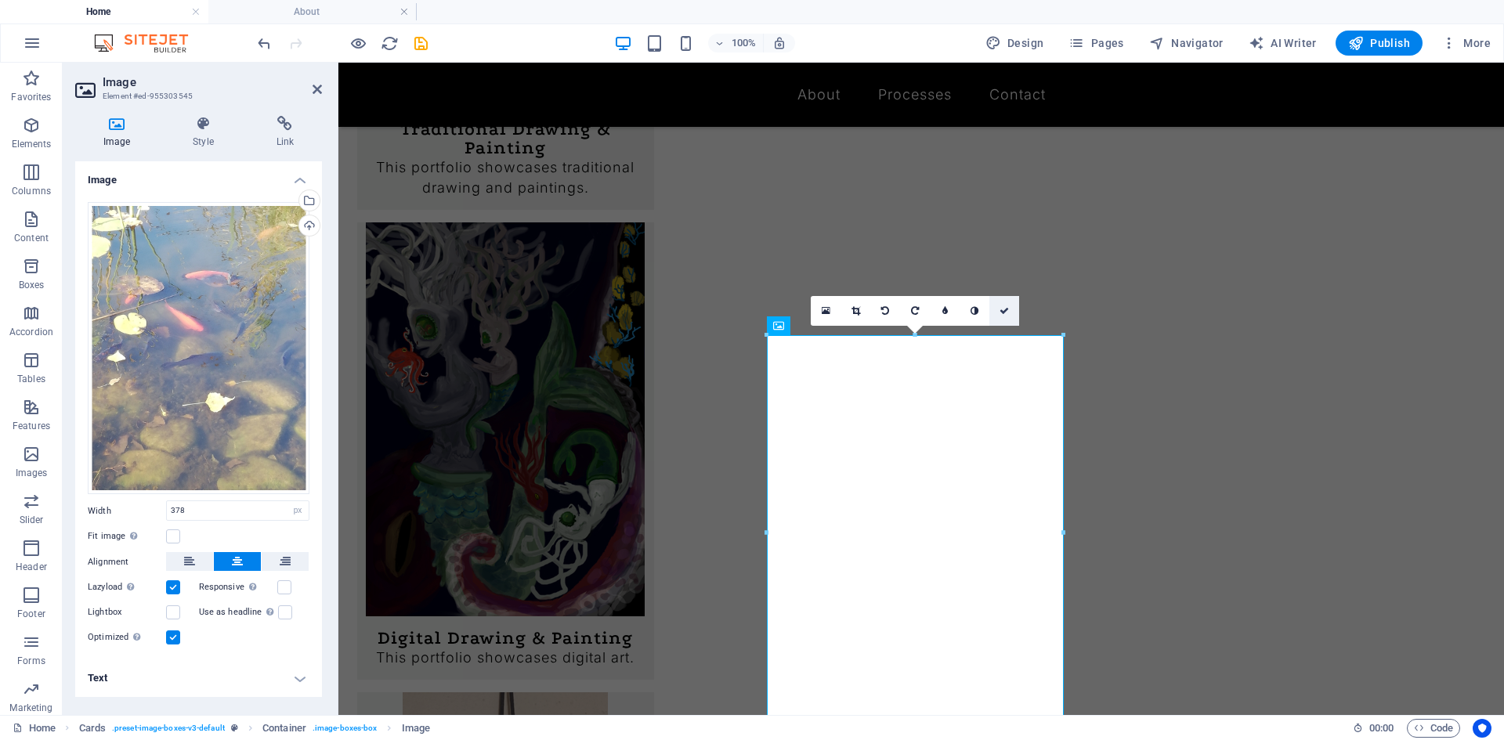
click at [1004, 313] on icon at bounding box center [1004, 310] width 9 height 9
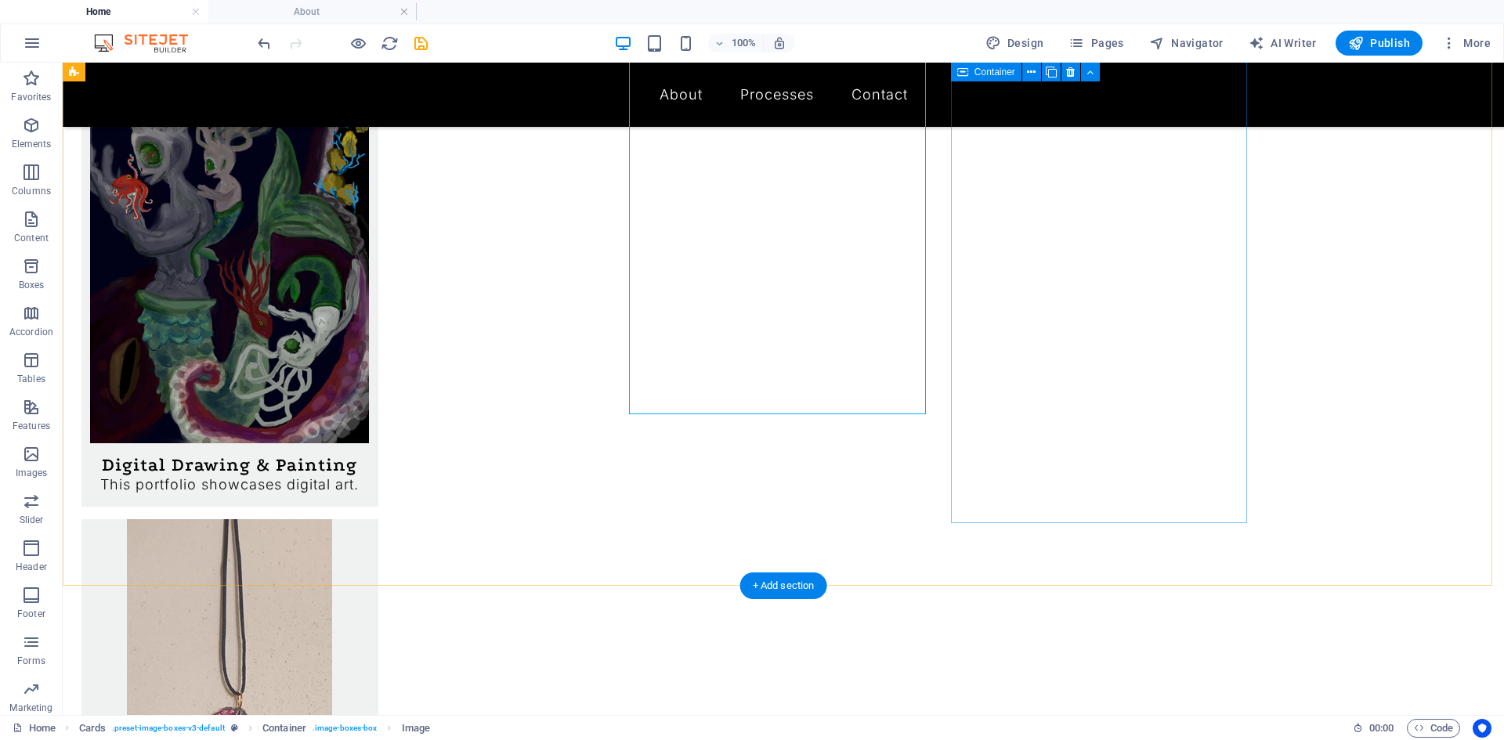
scroll to position [851, 0]
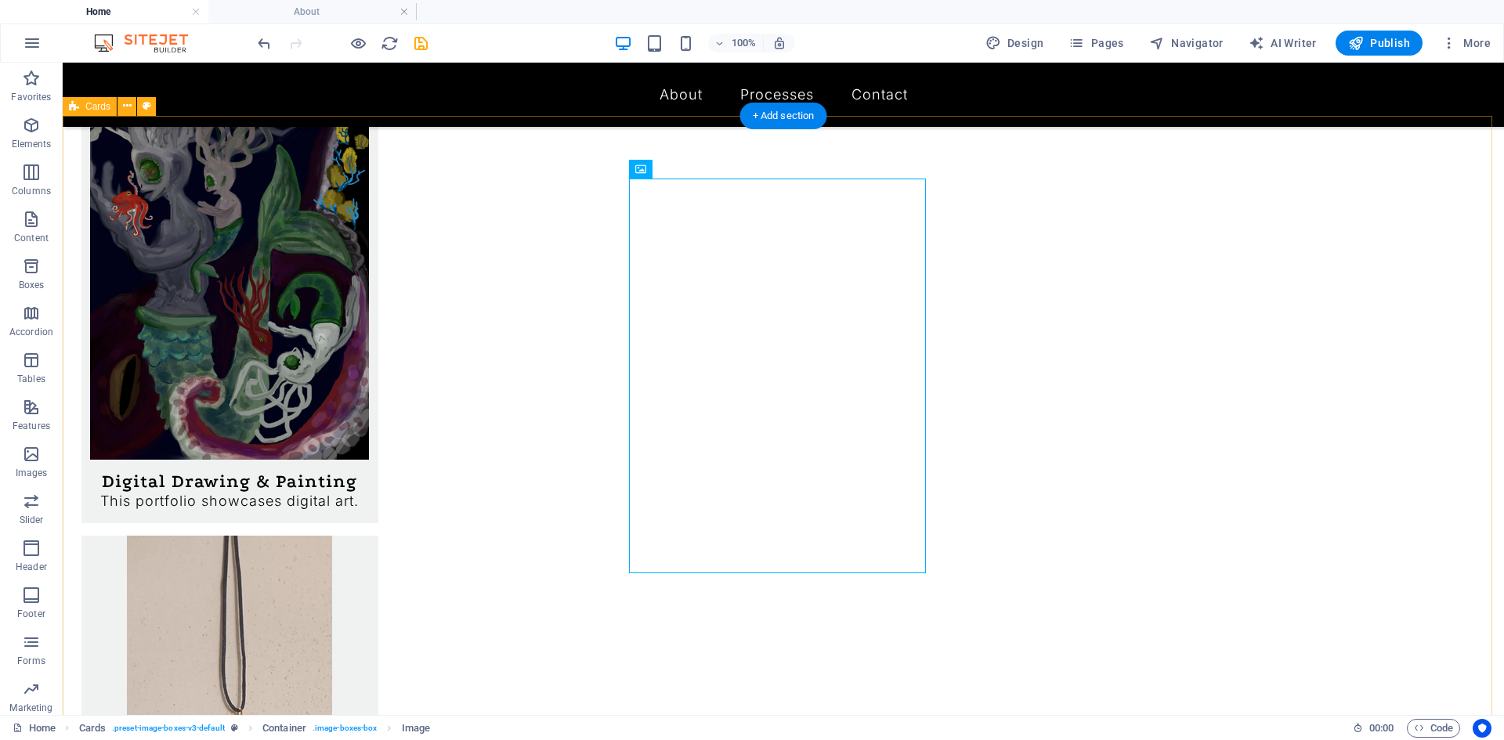
drag, startPoint x: 1475, startPoint y: 396, endPoint x: 1194, endPoint y: 397, distance: 281.2
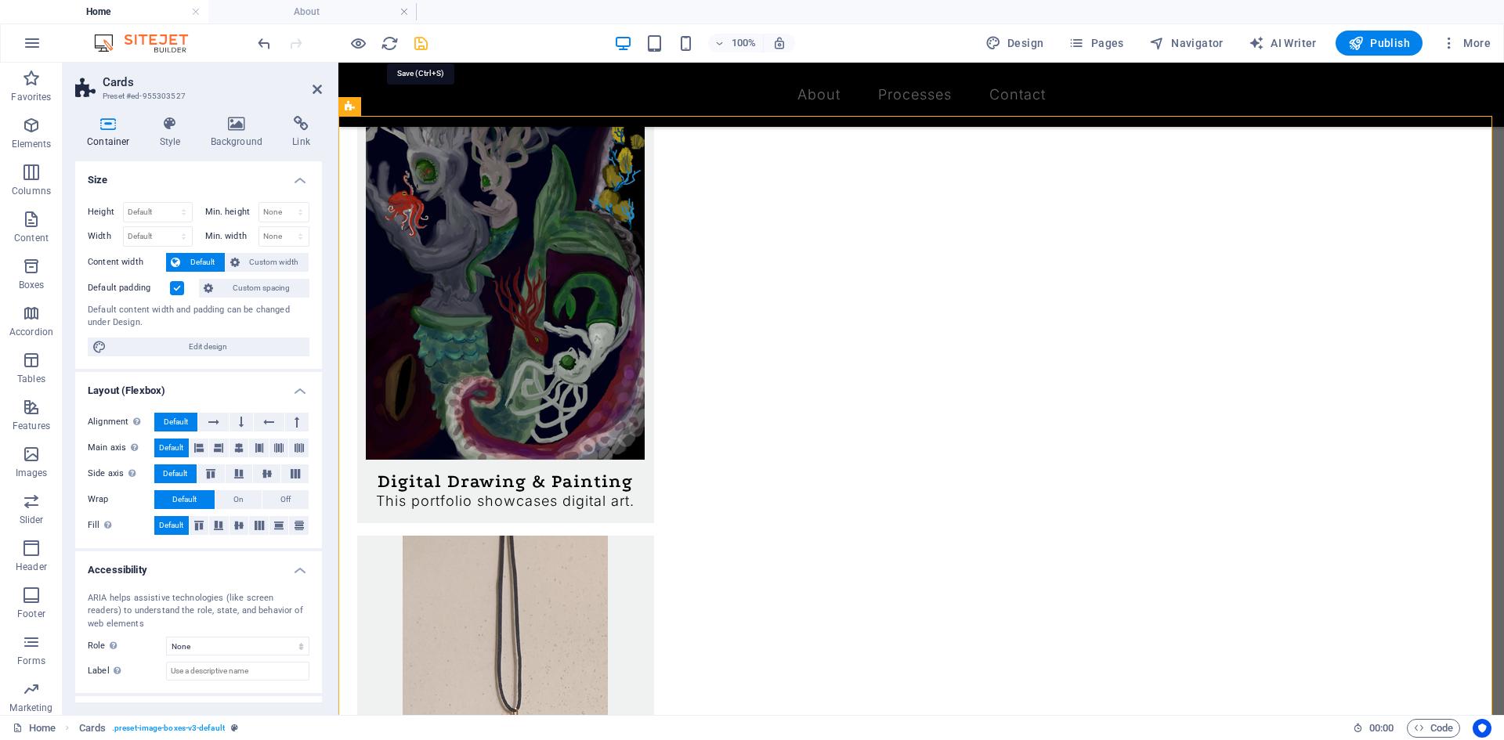
click at [421, 42] on icon "save" at bounding box center [421, 43] width 18 height 18
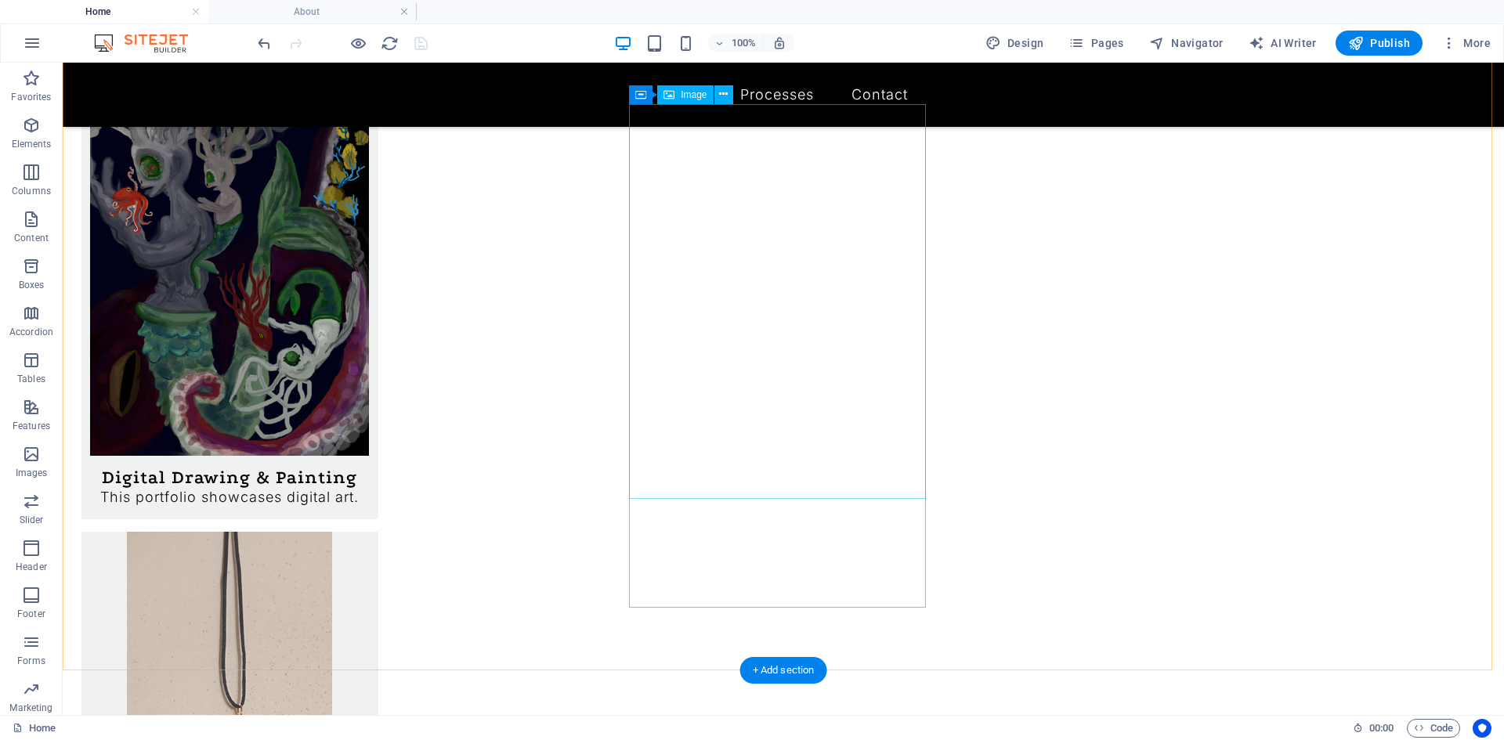
scroll to position [927, 0]
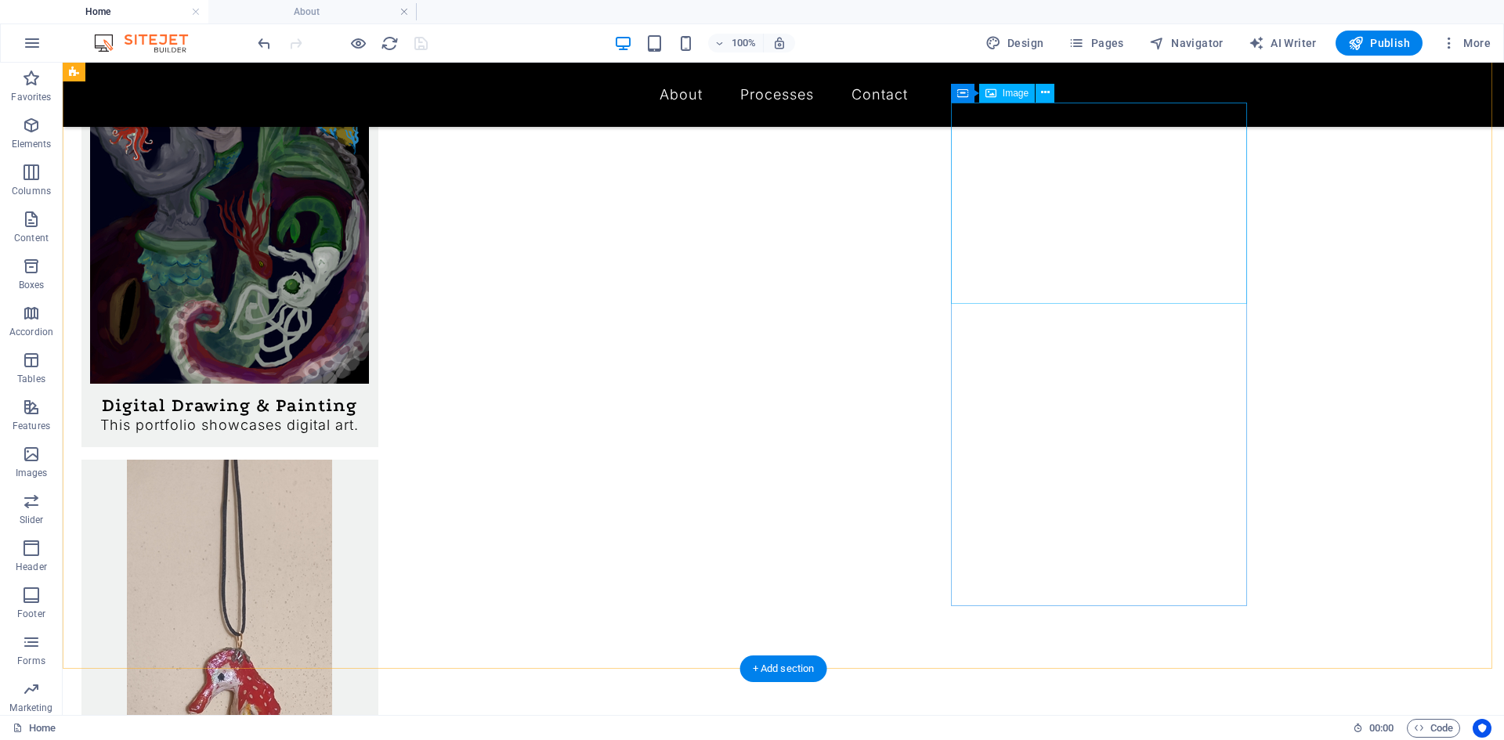
select select "px"
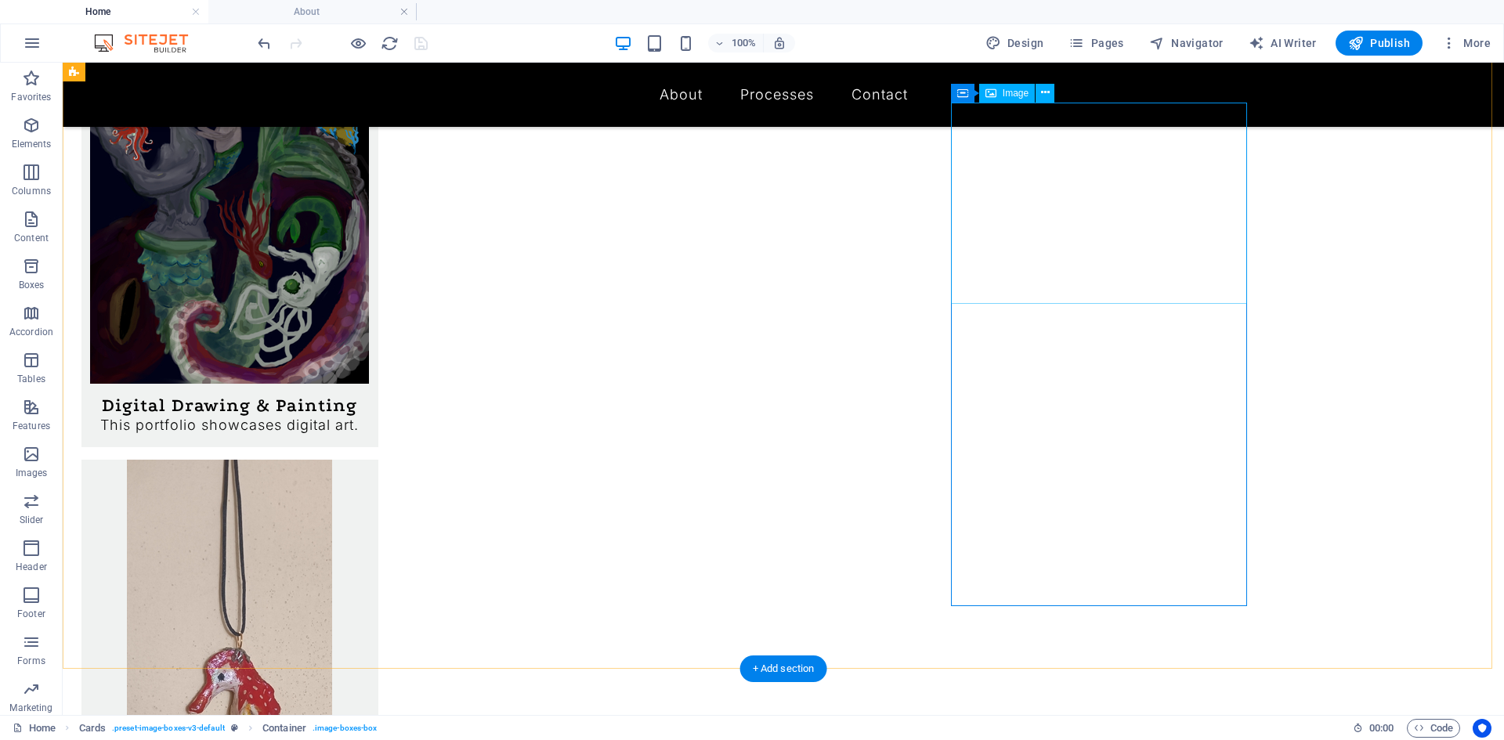
click at [1032, 89] on icon at bounding box center [1031, 93] width 9 height 16
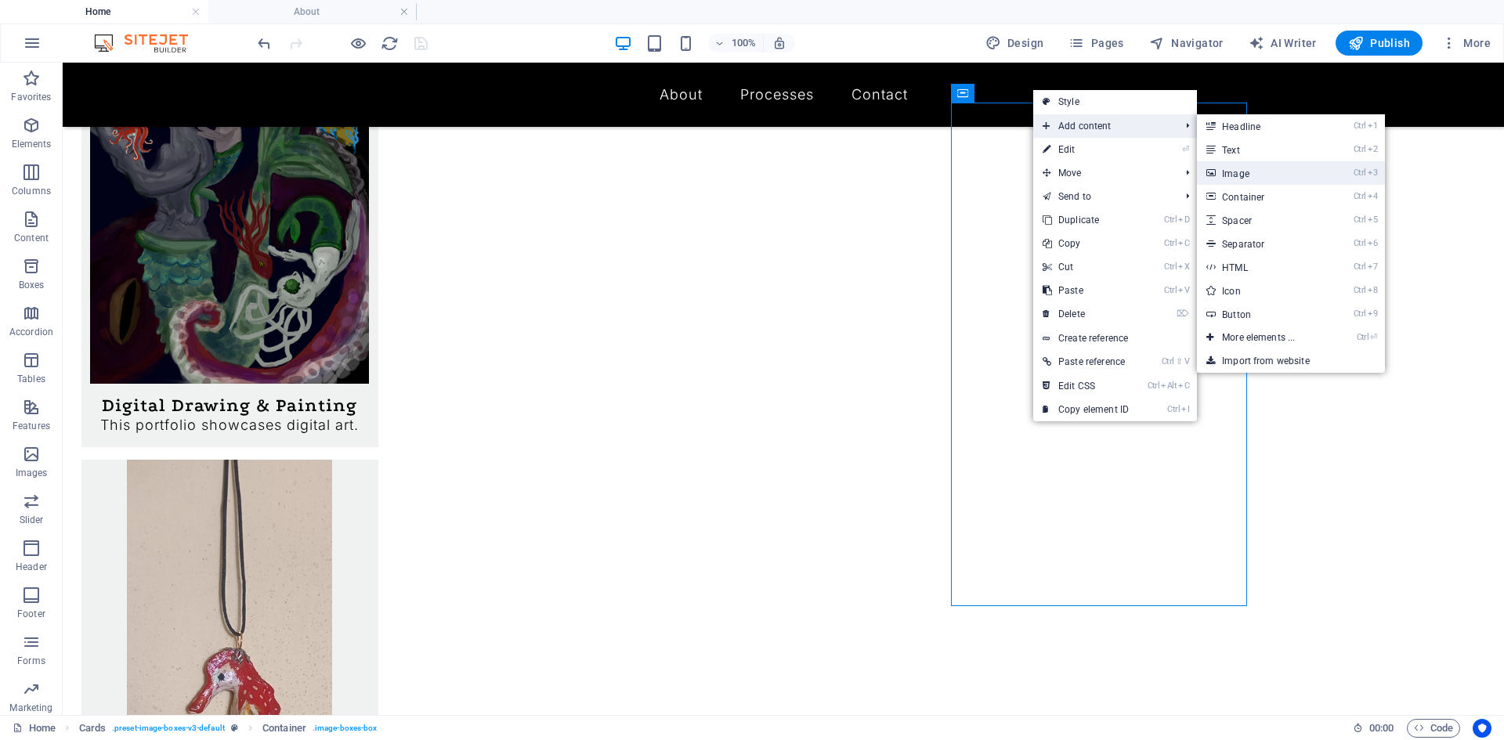
click at [1296, 168] on link "Ctrl 3 Image" at bounding box center [1261, 173] width 129 height 24
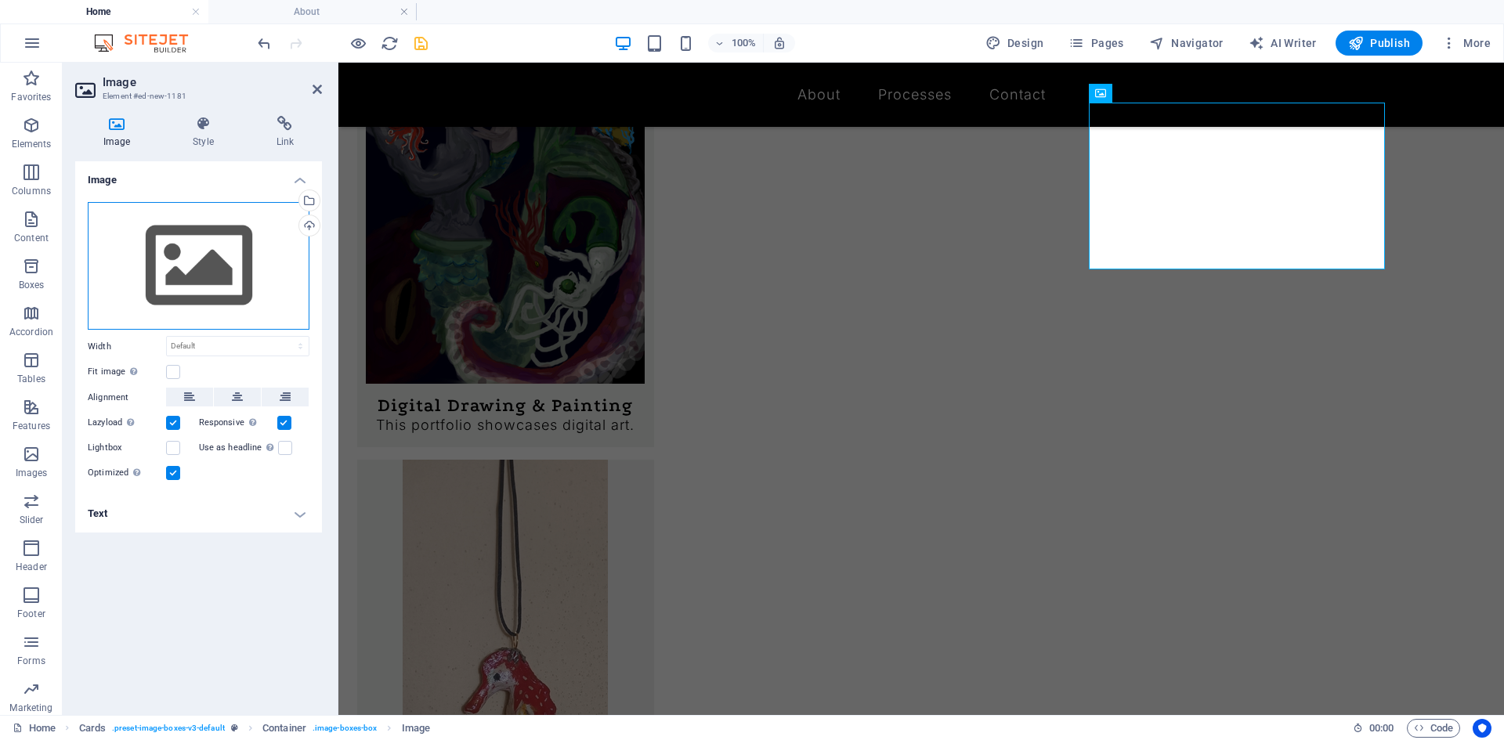
click at [197, 277] on div "Drag files here, click to choose files or select files from Files or our free s…" at bounding box center [199, 266] width 222 height 128
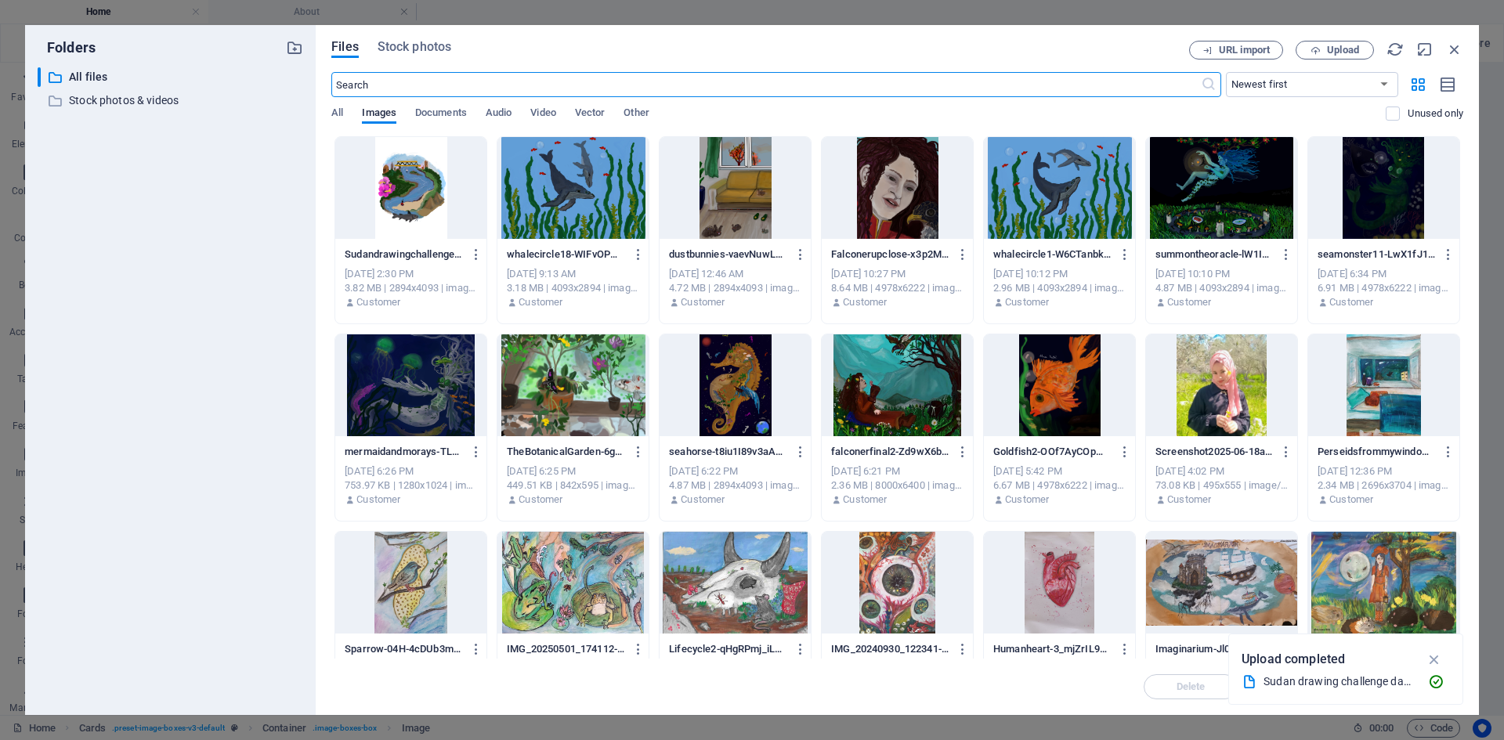
scroll to position [963, 0]
click at [1061, 183] on div at bounding box center [1059, 188] width 151 height 102
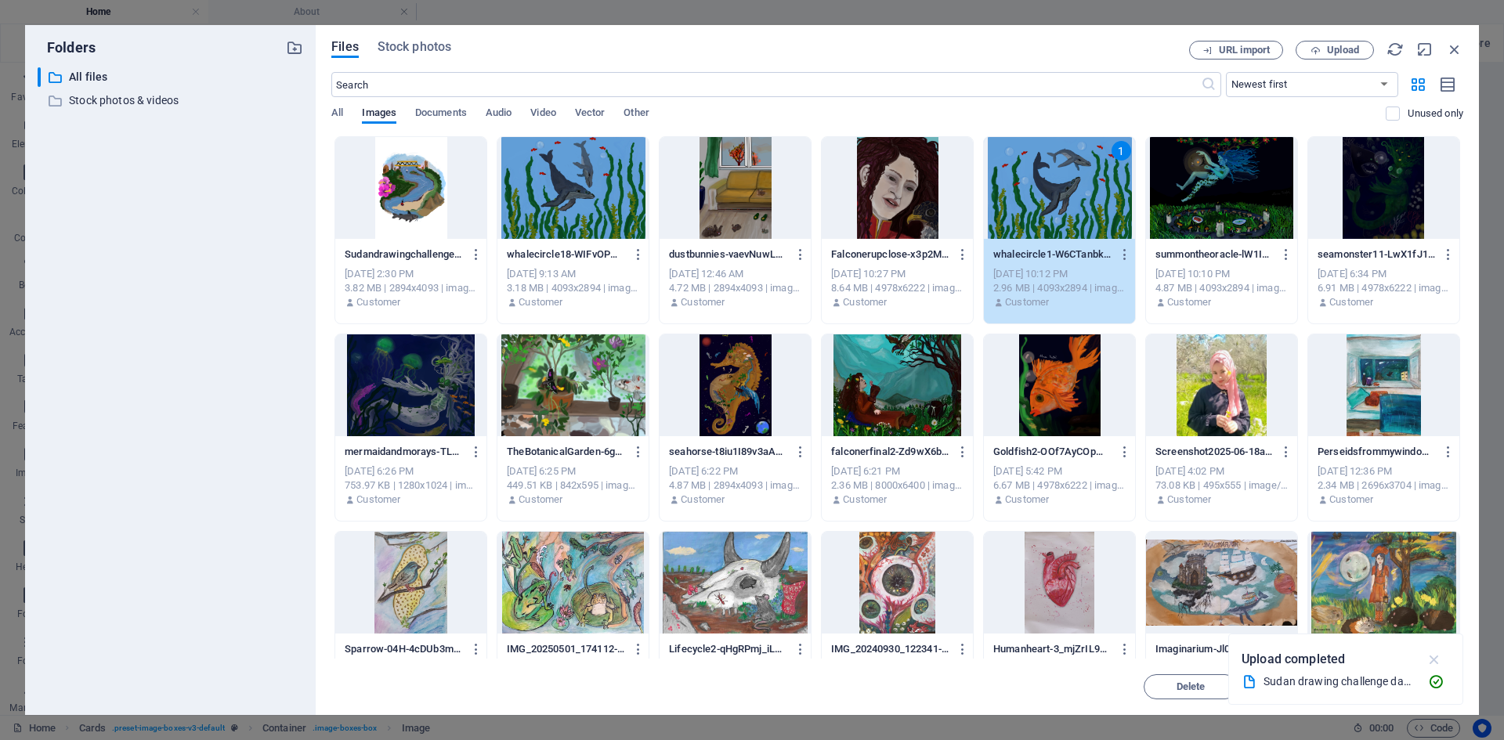
click at [1437, 661] on icon "button" at bounding box center [1435, 659] width 18 height 17
drag, startPoint x: 1424, startPoint y: 684, endPoint x: 882, endPoint y: 480, distance: 579.1
click at [1424, 684] on span "Insert" at bounding box center [1416, 686] width 27 height 9
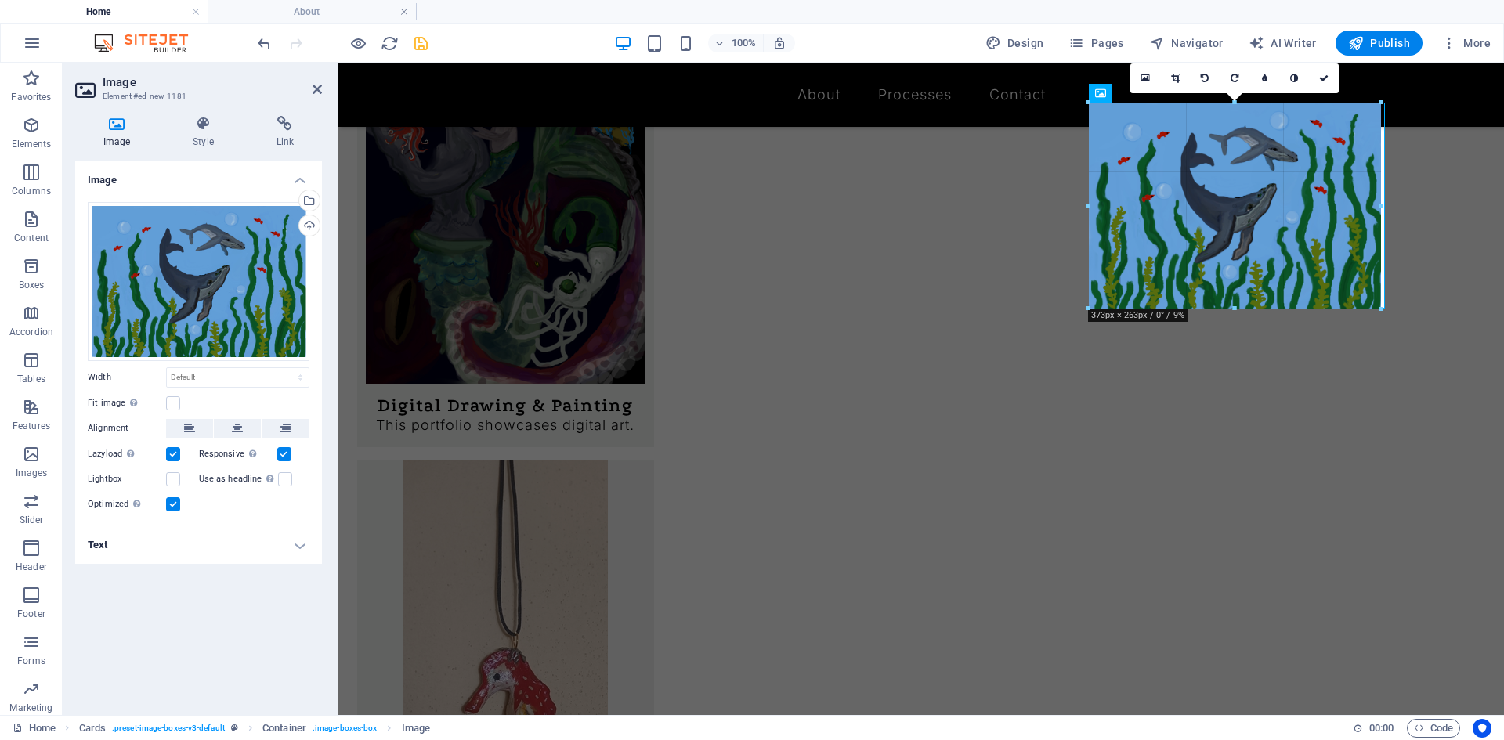
drag, startPoint x: 1385, startPoint y: 313, endPoint x: 1365, endPoint y: 298, distance: 25.1
type input "357"
select select "px"
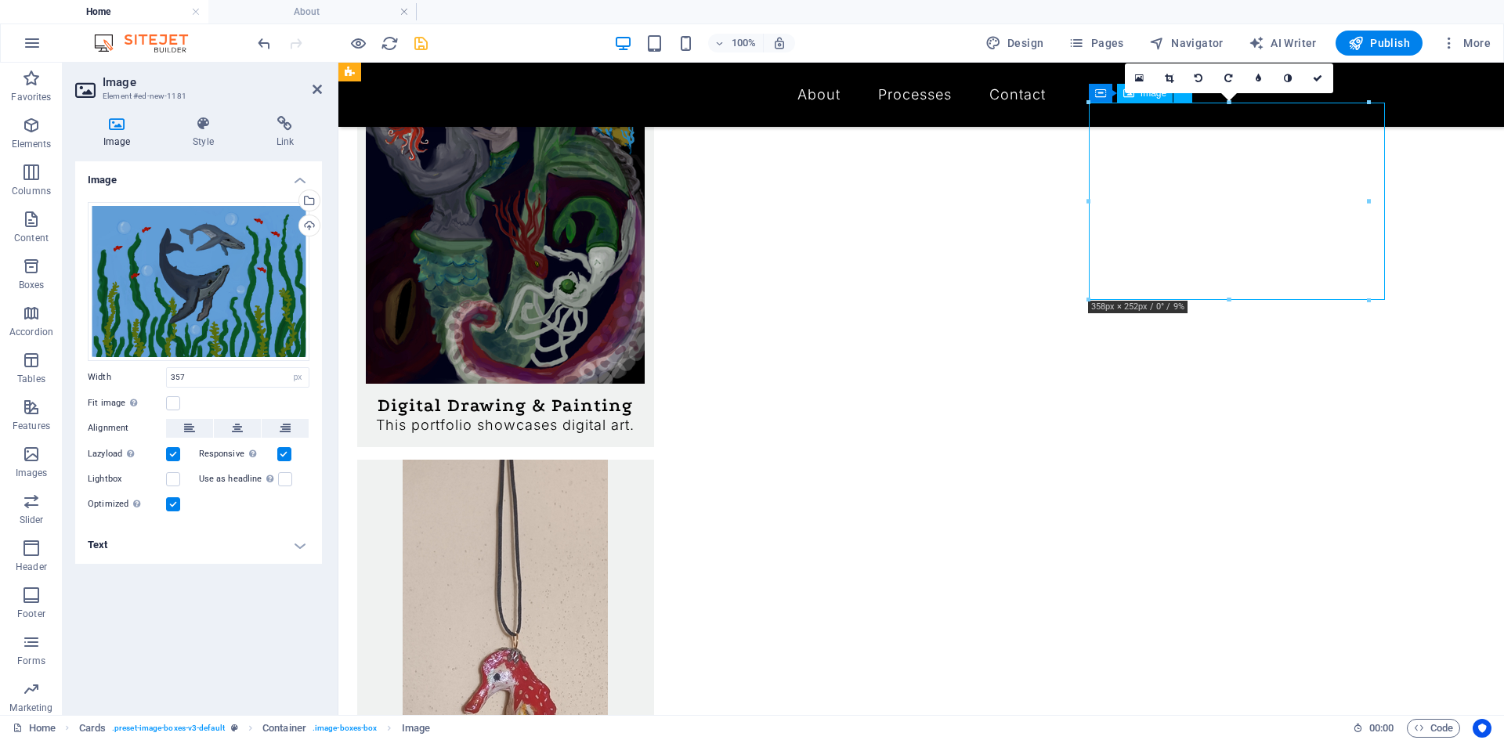
click at [233, 436] on icon at bounding box center [237, 428] width 11 height 19
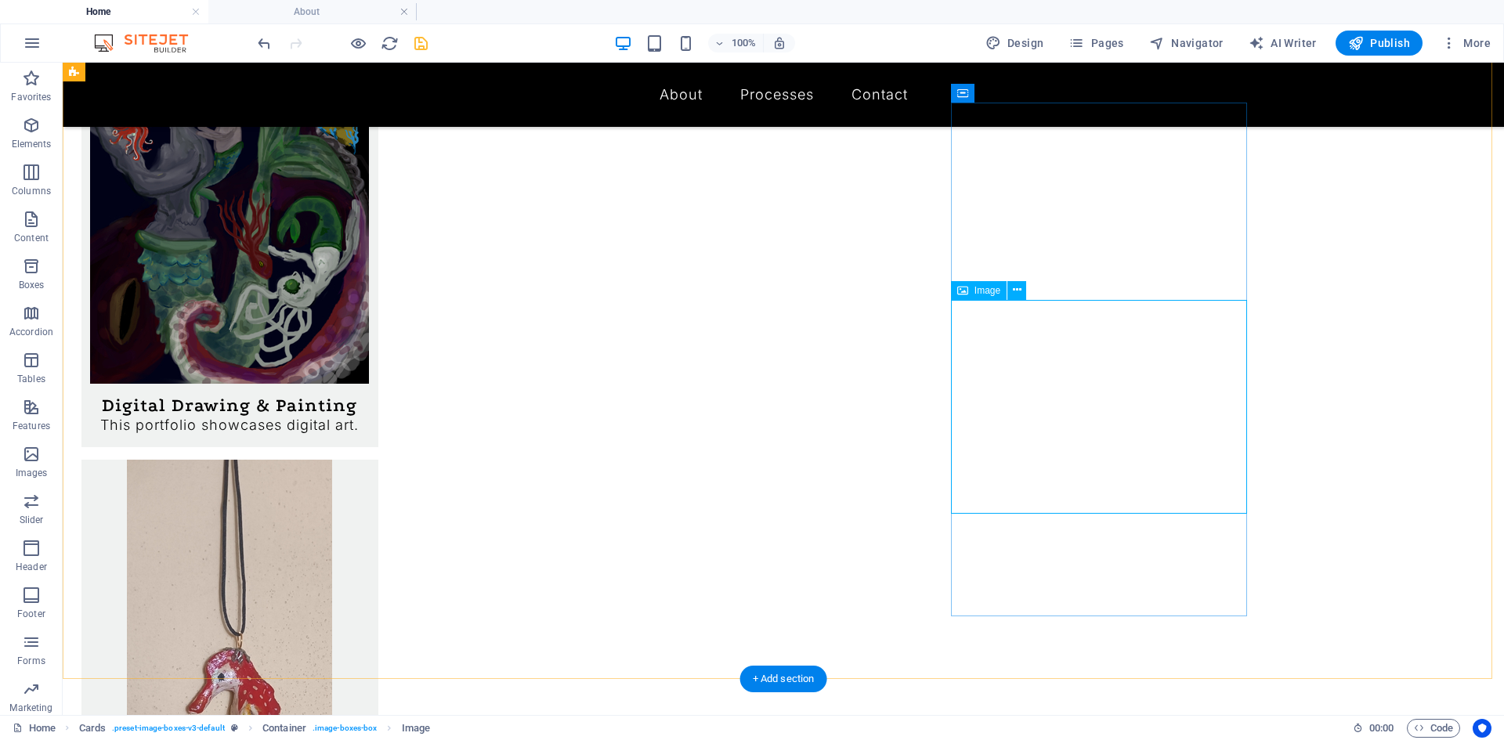
select select "px"
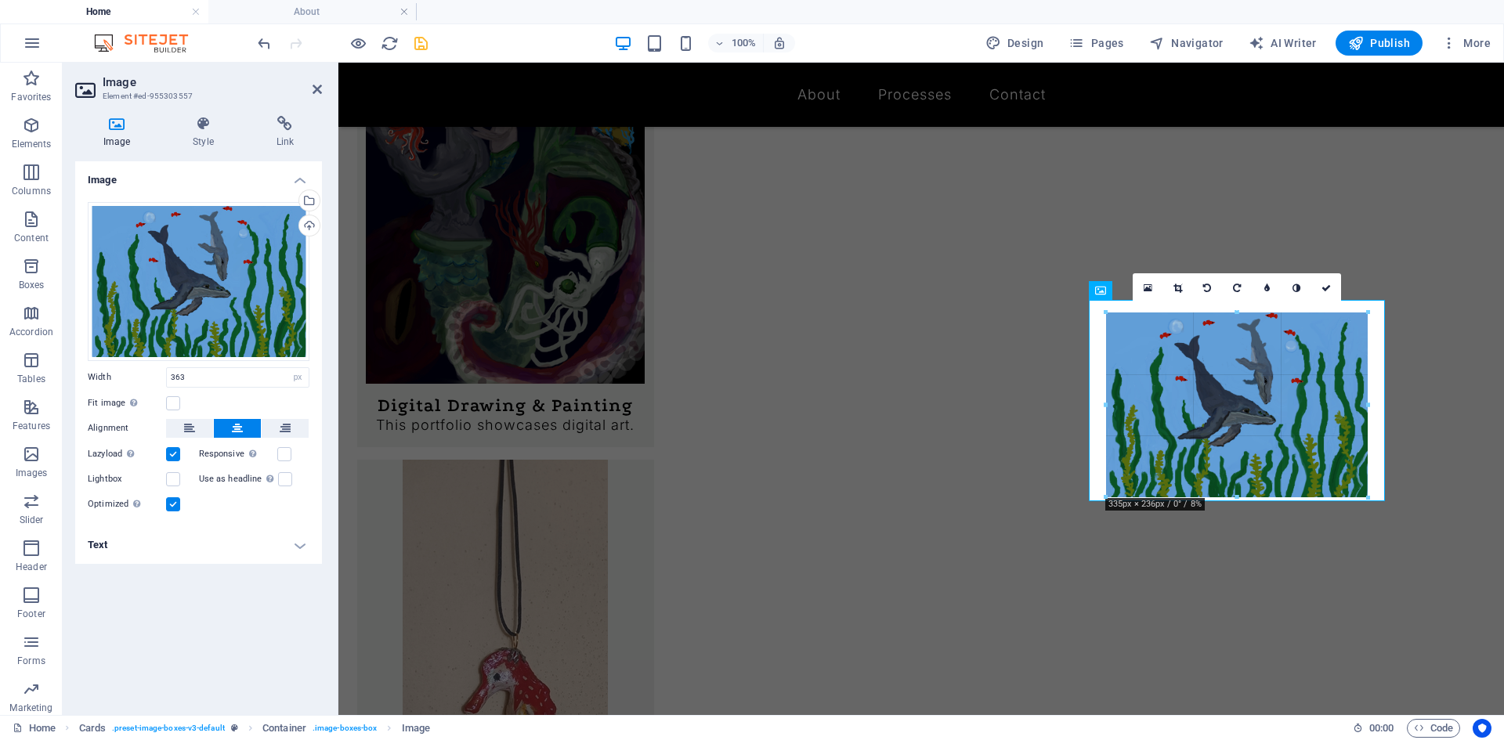
drag, startPoint x: 1020, startPoint y: 429, endPoint x: 1360, endPoint y: 493, distance: 345.8
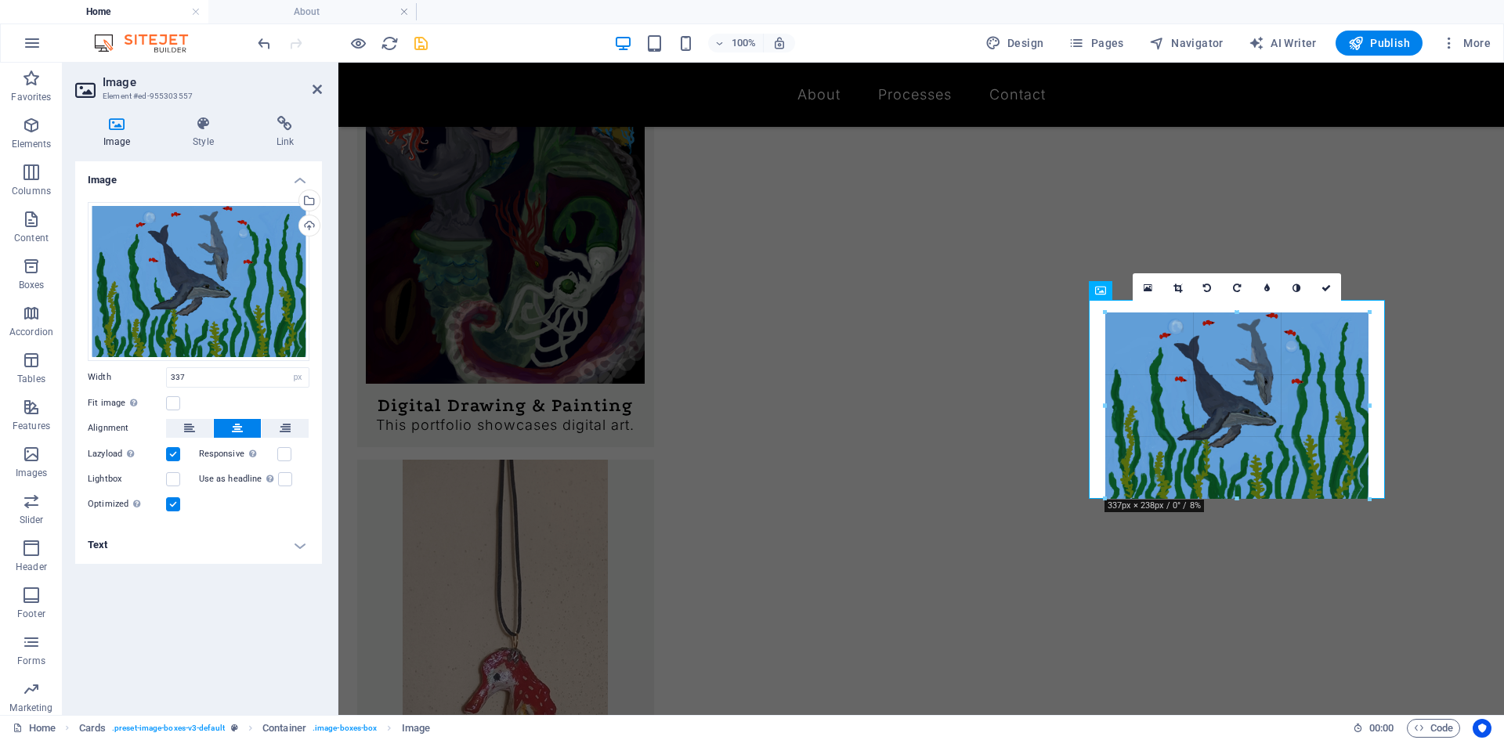
drag, startPoint x: 1369, startPoint y: 493, endPoint x: 1361, endPoint y: 488, distance: 9.1
type input "326"
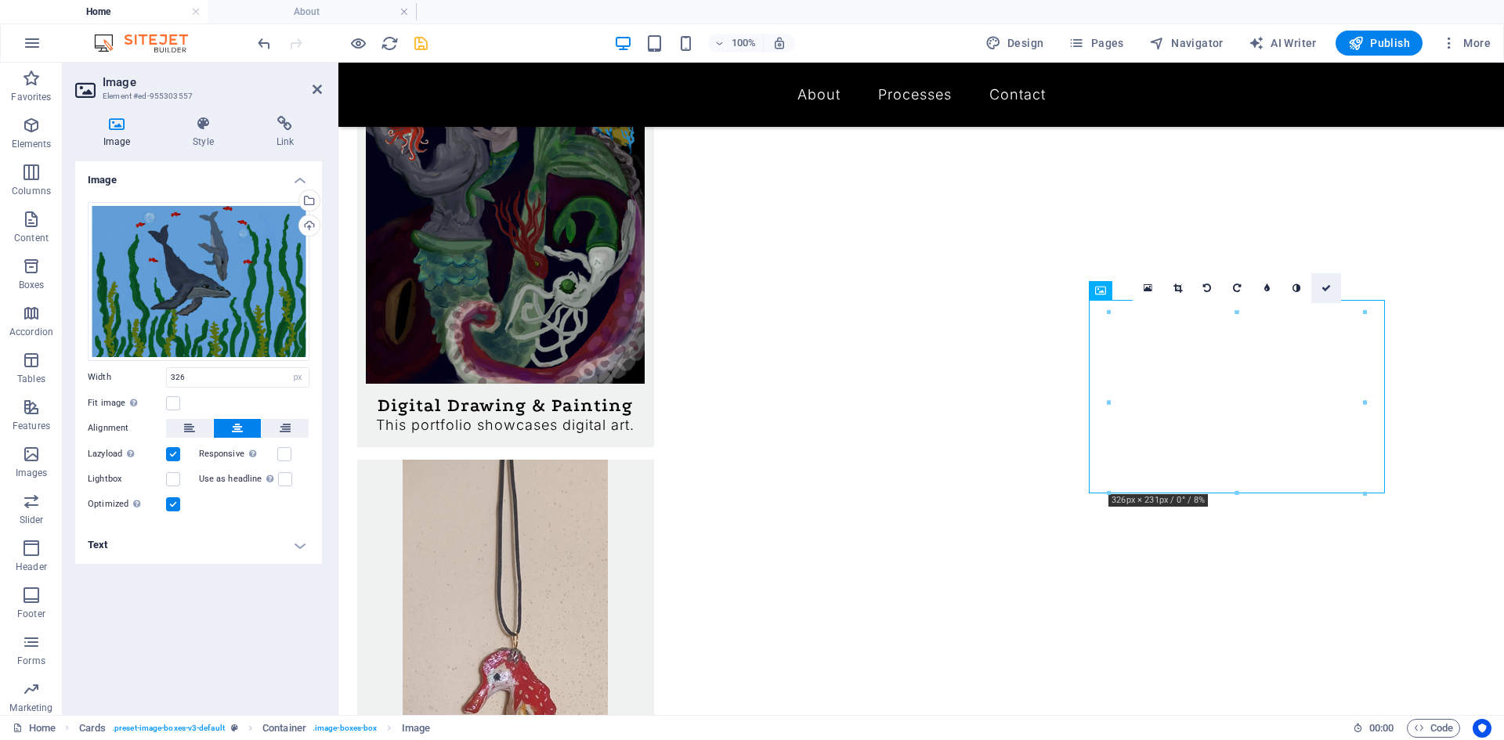
click at [1332, 287] on link at bounding box center [1326, 288] width 30 height 30
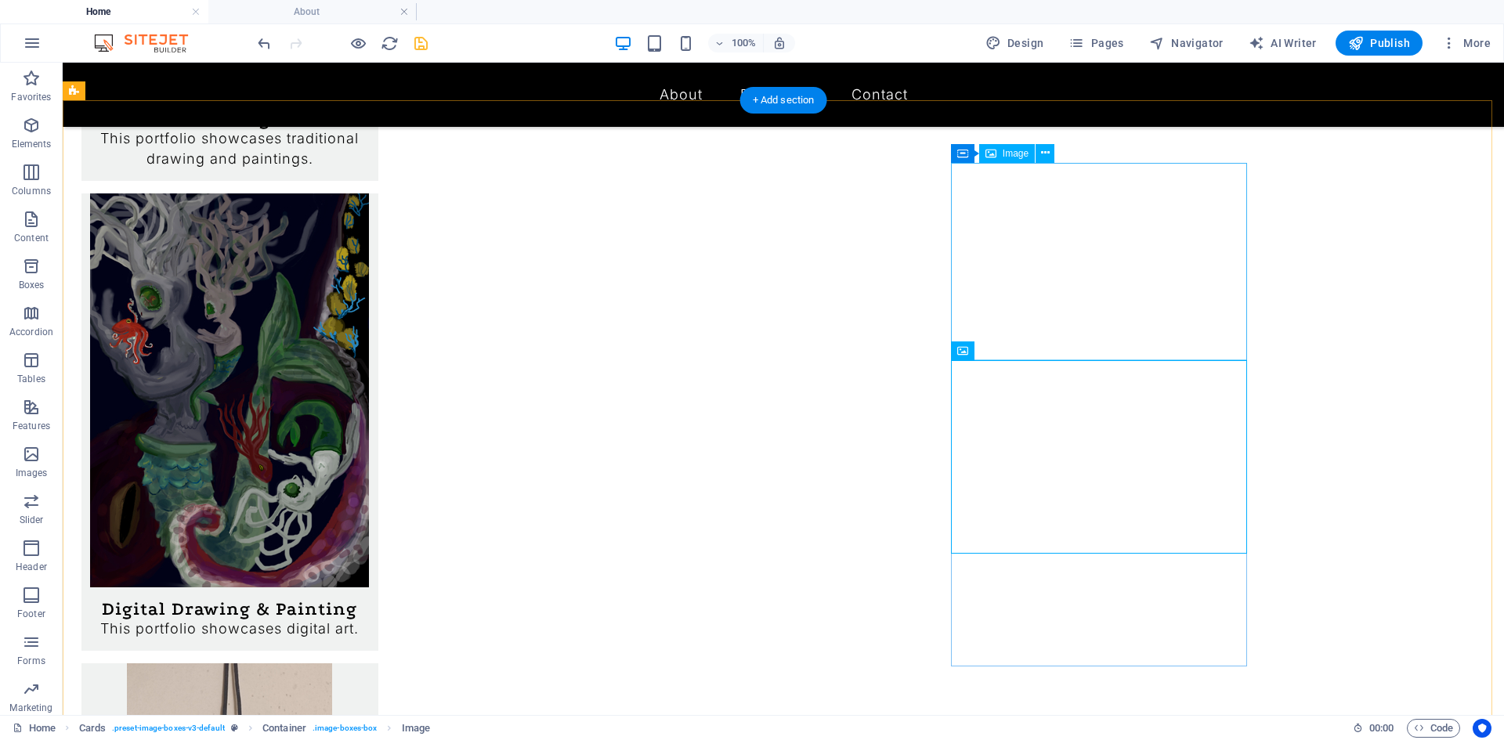
scroll to position [692, 0]
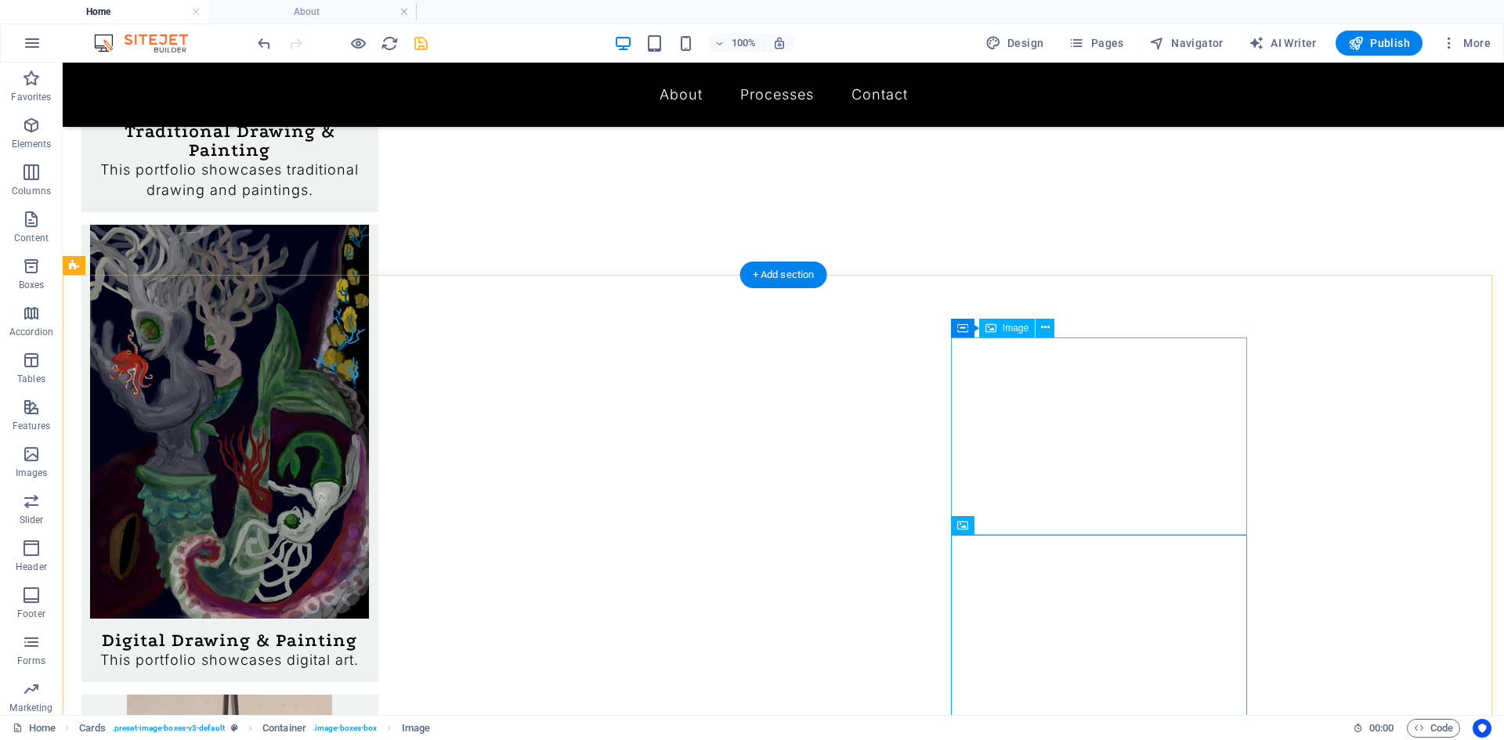
select select "px"
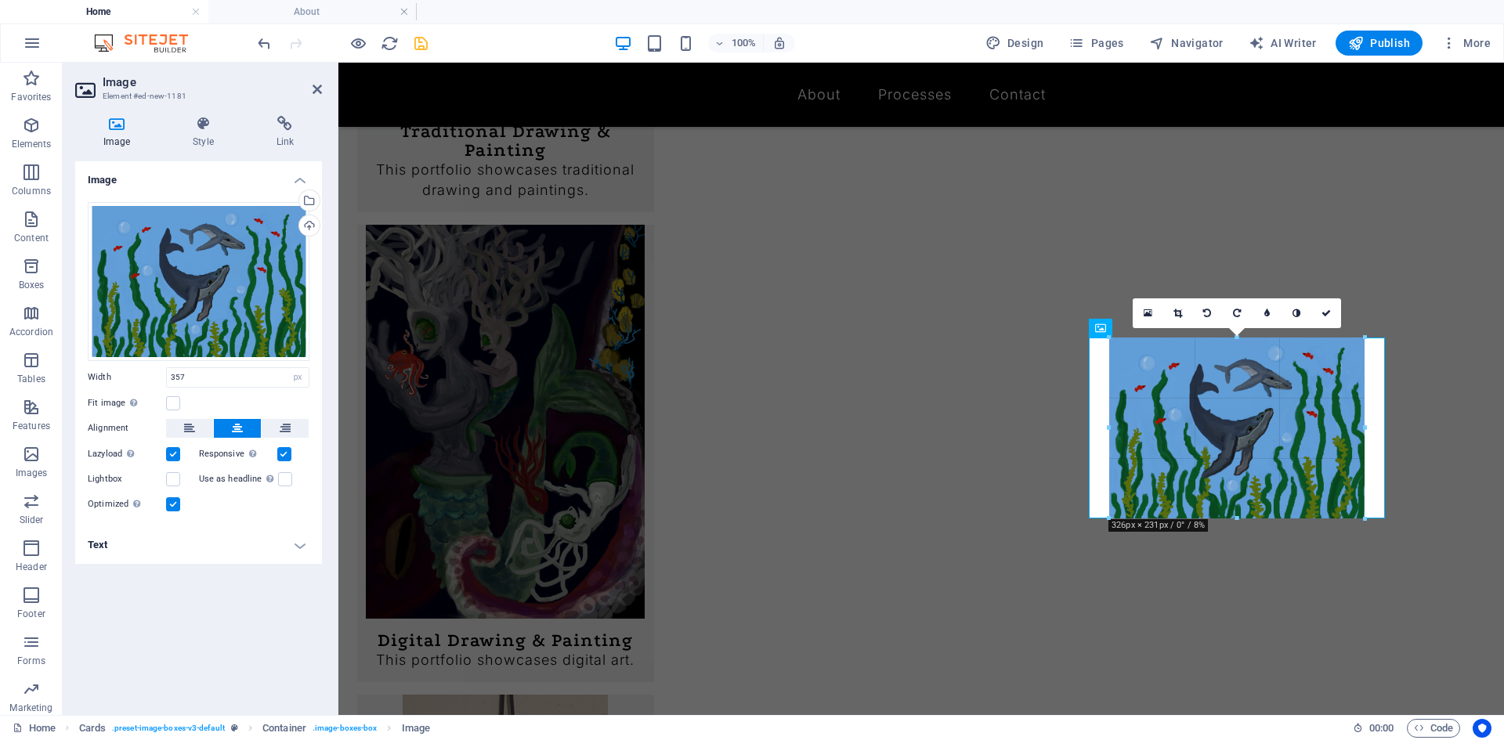
drag, startPoint x: 1097, startPoint y: 537, endPoint x: 1123, endPoint y: 523, distance: 28.4
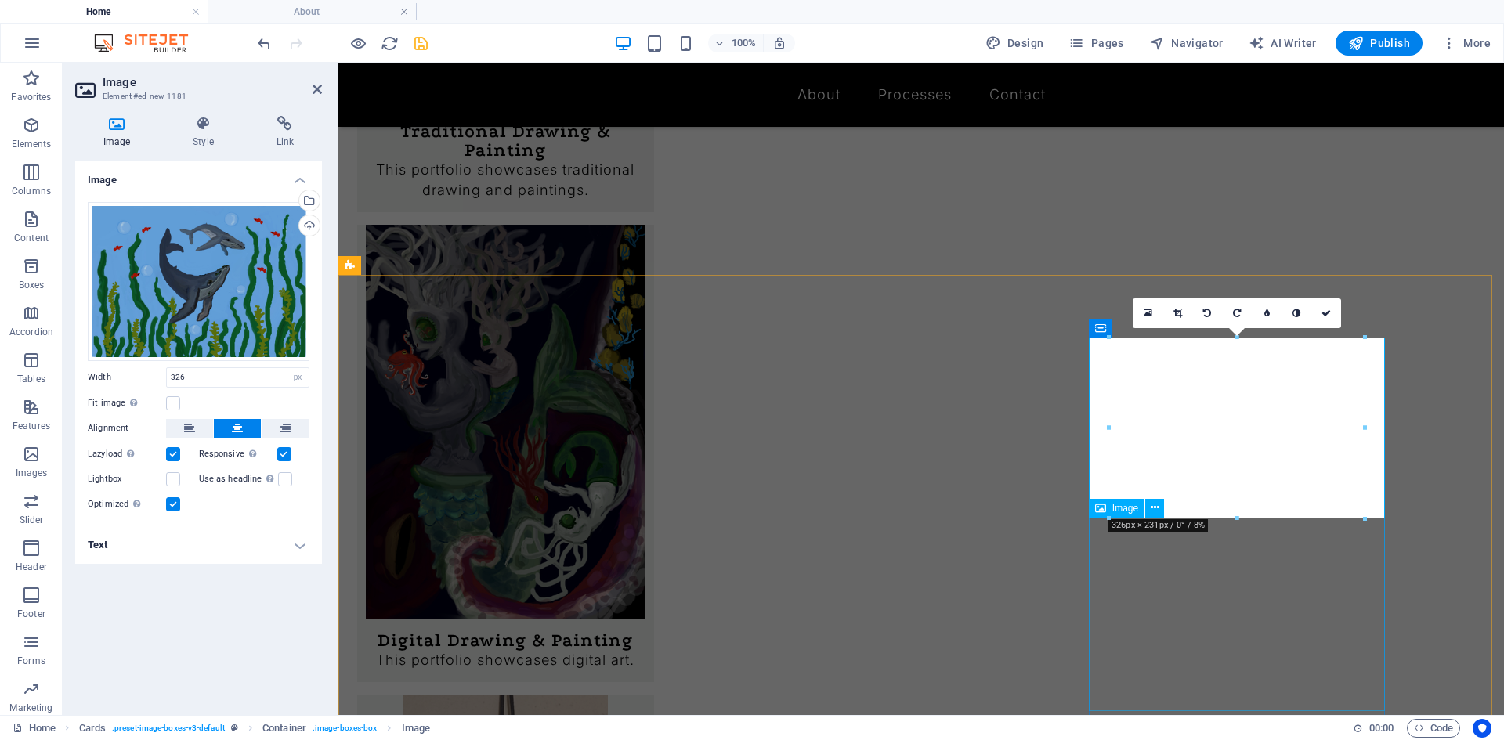
type input "326"
click at [1329, 307] on link at bounding box center [1326, 313] width 30 height 30
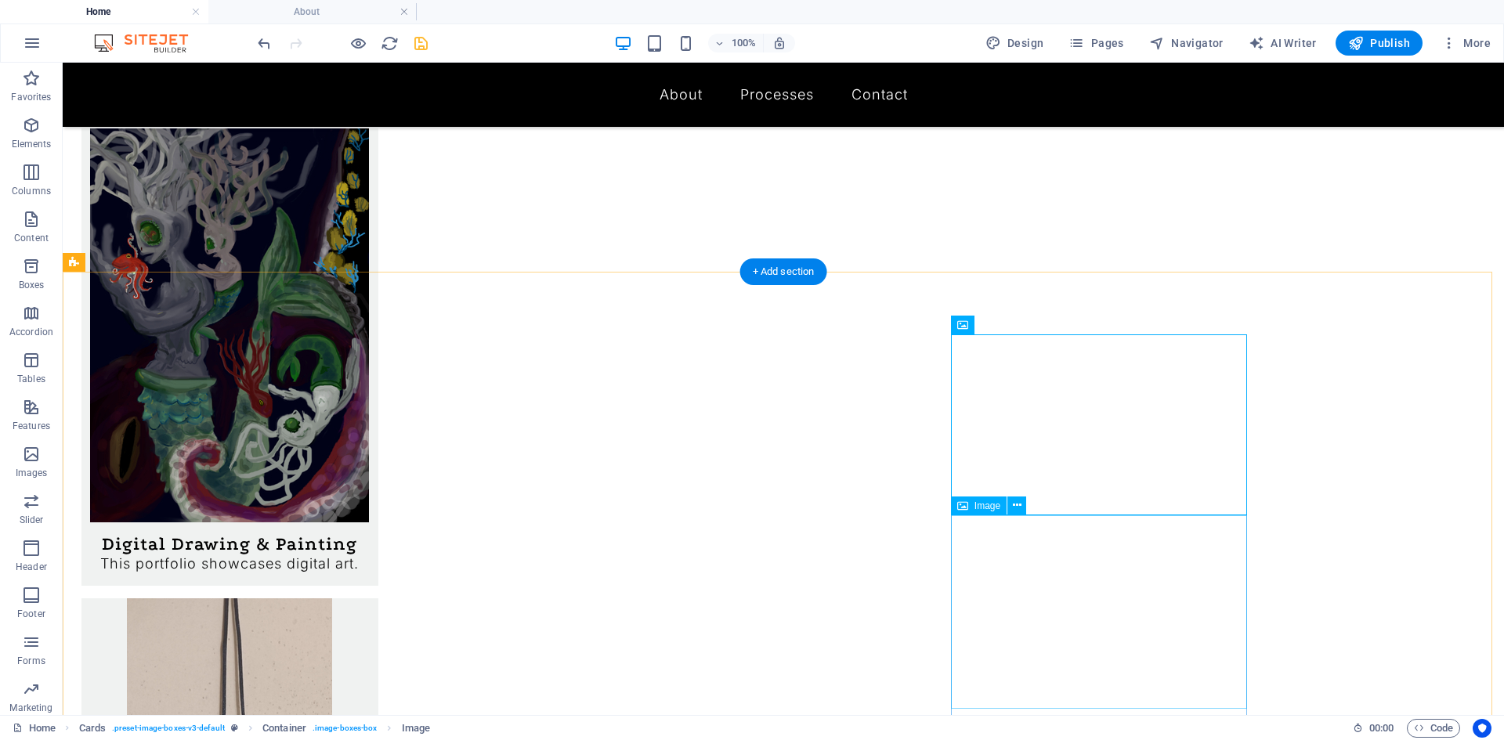
scroll to position [848, 0]
